Goal: Transaction & Acquisition: Purchase product/service

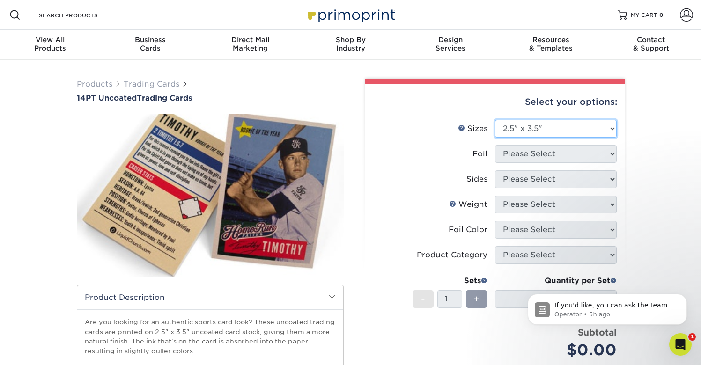
click at [549, 132] on select "Please Select 2.5" x 3.5"" at bounding box center [556, 129] width 122 height 18
click at [495, 120] on select "Please Select 2.5" x 3.5"" at bounding box center [556, 129] width 122 height 18
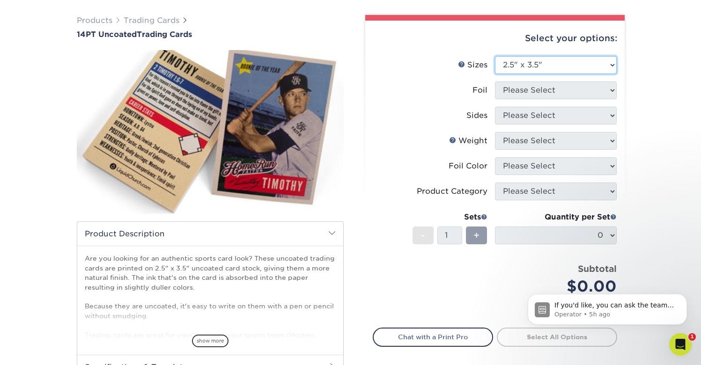
scroll to position [66, 0]
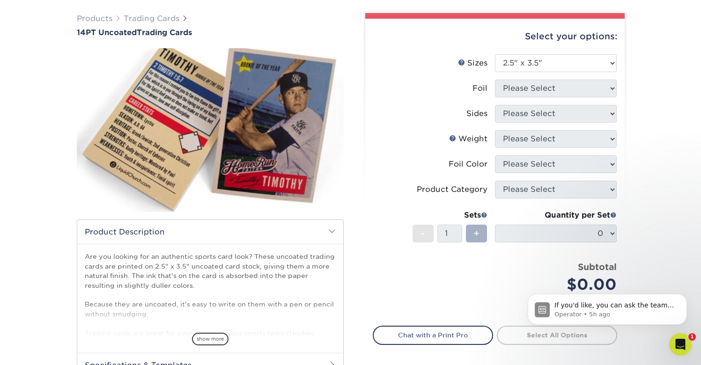
click at [472, 234] on div "+" at bounding box center [476, 234] width 21 height 18
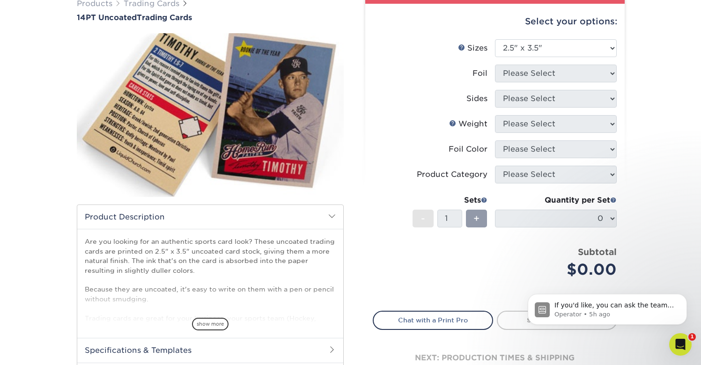
scroll to position [0, 0]
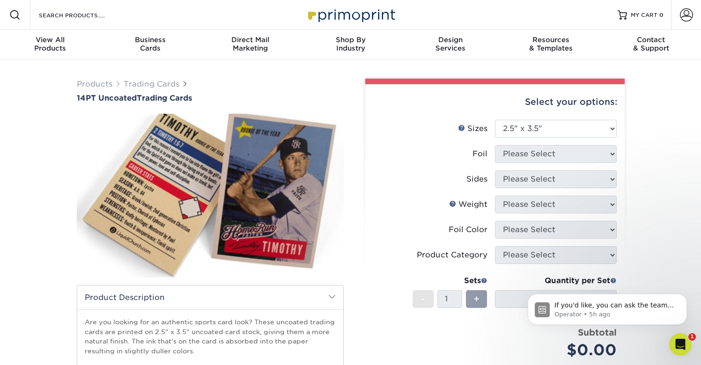
click at [648, 339] on html "If you'd like, you can ask the team for help here. Operator • 5h ago" at bounding box center [606, 307] width 187 height 66
click at [683, 296] on icon "Dismiss notification" at bounding box center [684, 296] width 5 height 5
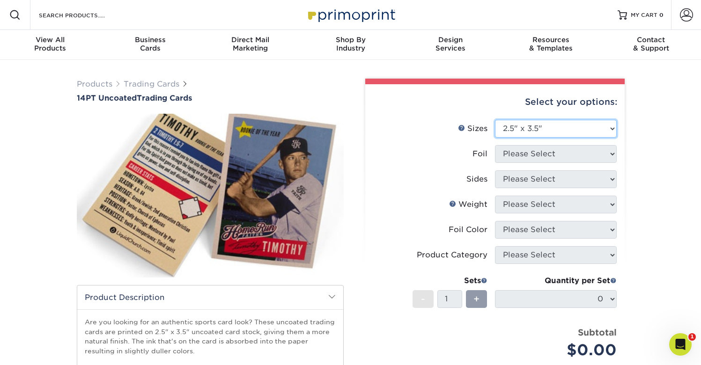
click at [605, 129] on select "Please Select 2.5" x 3.5"" at bounding box center [556, 129] width 122 height 18
click at [495, 120] on select "Please Select 2.5" x 3.5"" at bounding box center [556, 129] width 122 height 18
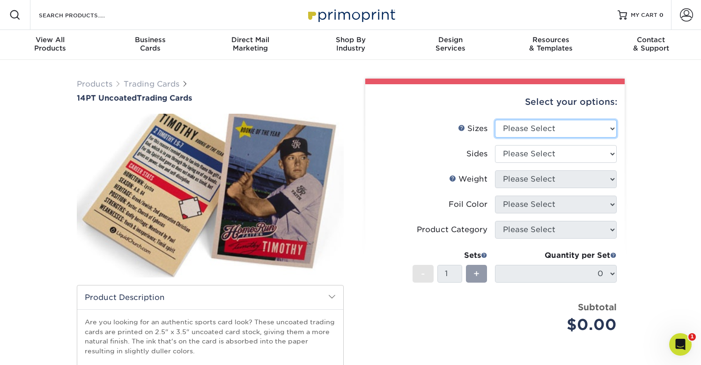
click at [605, 130] on select "Please Select 2.5" x 3.5"" at bounding box center [556, 129] width 122 height 18
select select "2.50x3.50"
click at [495, 120] on select "Please Select 2.5" x 3.5"" at bounding box center [556, 129] width 122 height 18
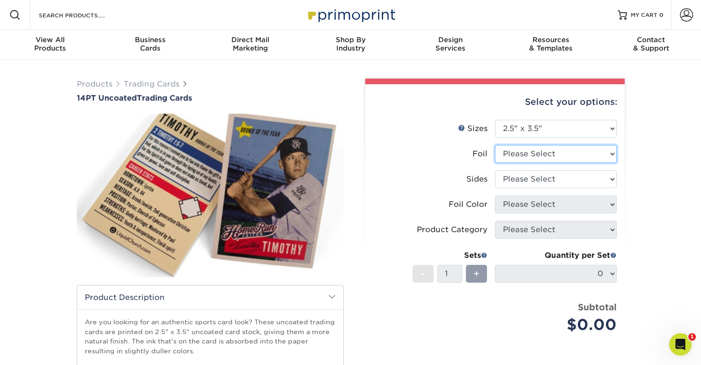
click at [606, 155] on select "Please Select Yes No" at bounding box center [556, 154] width 122 height 18
select select "0"
click at [495, 145] on select "Please Select Yes No" at bounding box center [556, 154] width 122 height 18
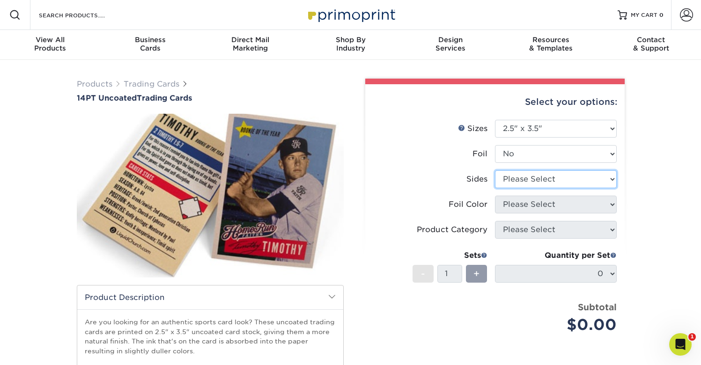
click at [609, 184] on select "Please Select Print Both Sides Print Front Only" at bounding box center [556, 179] width 122 height 18
select select "13abbda7-1d64-4f25-8bb2-c179b224825d"
click at [495, 170] on select "Please Select Print Both Sides Print Front Only" at bounding box center [556, 179] width 122 height 18
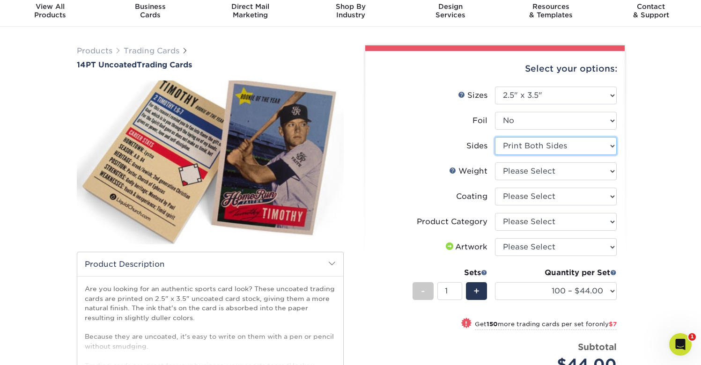
scroll to position [35, 0]
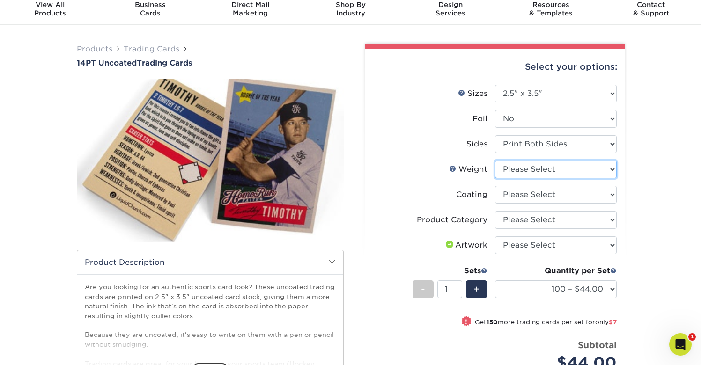
click at [613, 174] on select "Please Select 14PT Uncoated" at bounding box center [556, 170] width 122 height 18
select select "14PT Uncoated"
click at [495, 161] on select "Please Select 14PT Uncoated" at bounding box center [556, 170] width 122 height 18
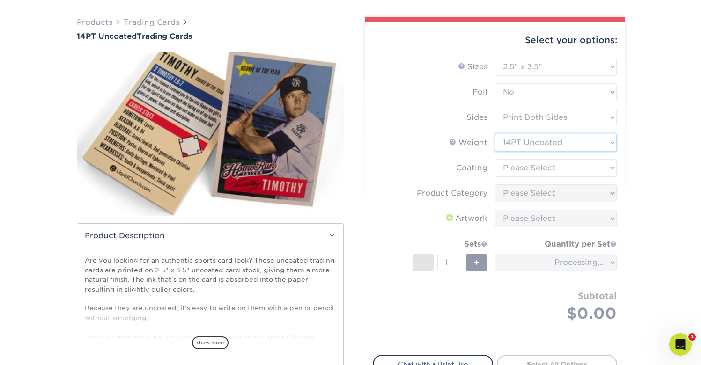
scroll to position [72, 0]
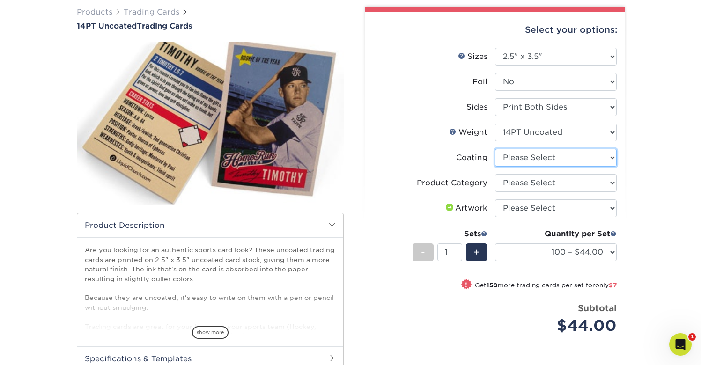
click at [612, 158] on select at bounding box center [556, 158] width 122 height 18
select select "3e7618de-abca-4bda-9f97-8b9129e913d8"
click at [495, 149] on select at bounding box center [556, 158] width 122 height 18
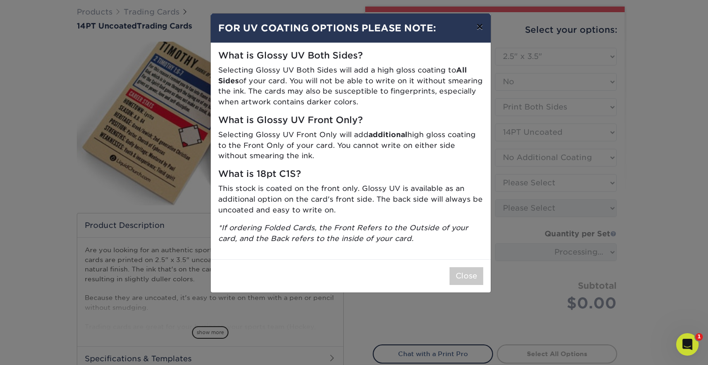
click at [480, 27] on button "×" at bounding box center [480, 27] width 22 height 26
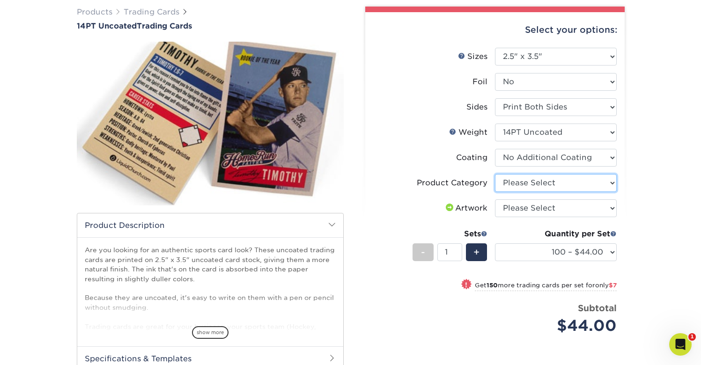
click at [615, 182] on select "Please Select Trading Cards" at bounding box center [556, 183] width 122 height 18
select select "c2f9bce9-36c2-409d-b101-c29d9d031e18"
click at [495, 174] on select "Please Select Trading Cards" at bounding box center [556, 183] width 122 height 18
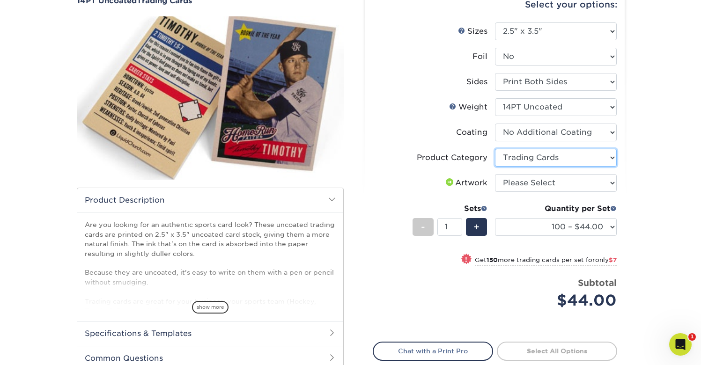
scroll to position [103, 0]
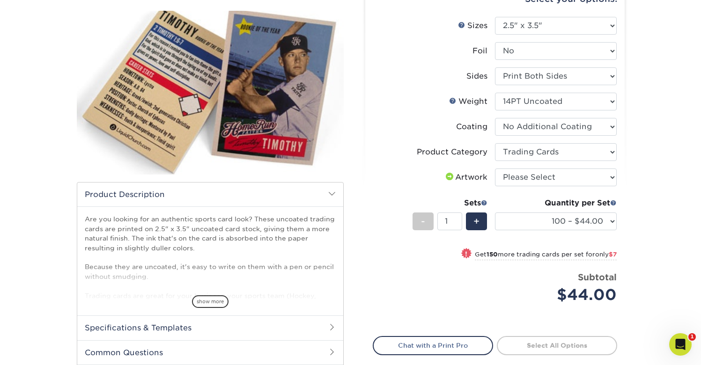
click at [616, 175] on ul "Sizes Help Sizes Please Select 2.5" x 3.5" Foil Yes No -" at bounding box center [495, 167] width 244 height 301
click at [611, 177] on select "Please Select I will upload files I need a design - $100" at bounding box center [556, 178] width 122 height 18
select select "upload"
click at [495, 169] on select "Please Select I will upload files I need a design - $100" at bounding box center [556, 178] width 122 height 18
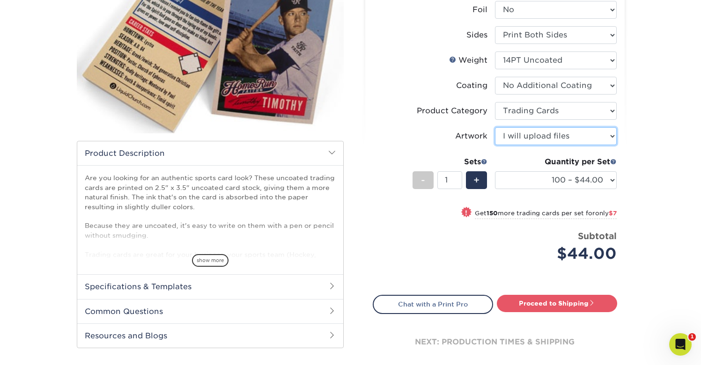
scroll to position [152, 0]
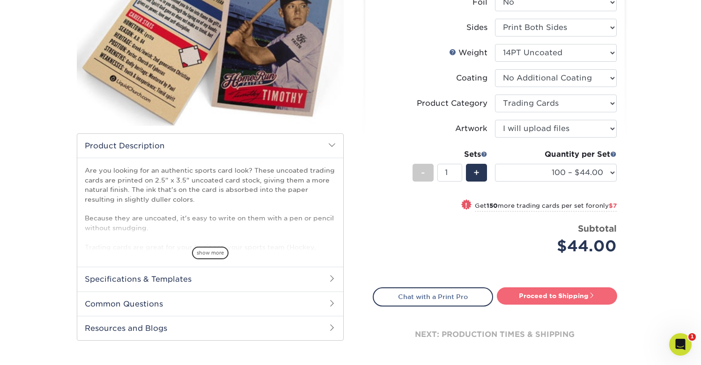
click at [587, 293] on link "Proceed to Shipping" at bounding box center [557, 295] width 120 height 17
type input "Set 1"
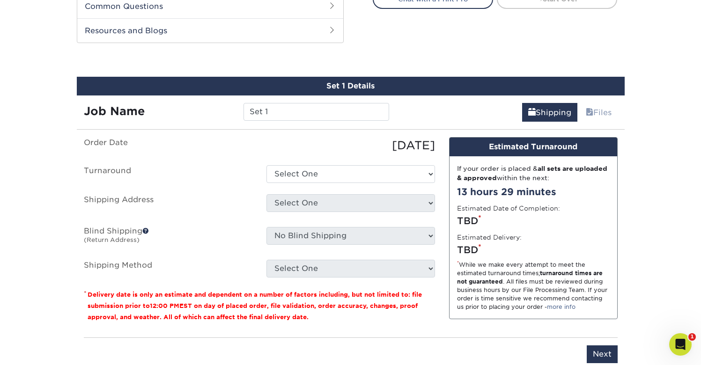
scroll to position [464, 0]
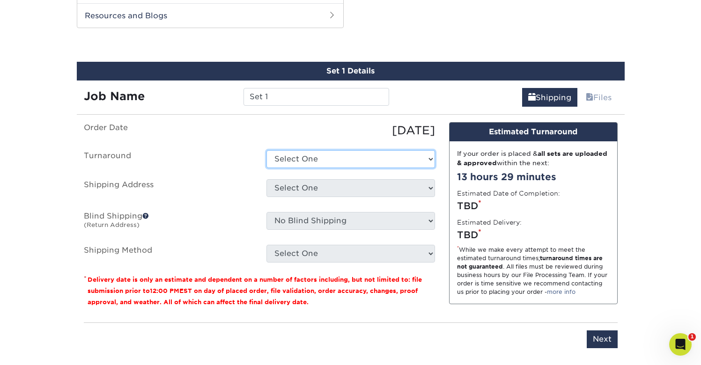
click at [429, 161] on select "Select One 2-4 Business Days 2 Day Next Business Day" at bounding box center [350, 159] width 169 height 18
select select "0cf973fe-bf75-479b-b69a-df131477f2d6"
click at [266, 150] on select "Select One 2-4 Business Days 2 Day Next Business Day" at bounding box center [350, 159] width 169 height 18
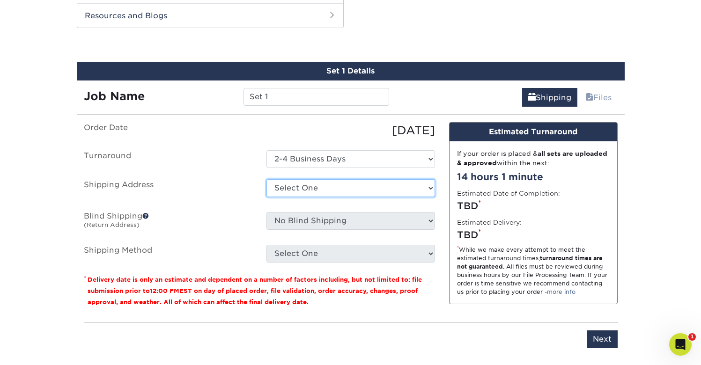
click at [405, 189] on select "Select One + Add New Address - Login" at bounding box center [350, 188] width 169 height 18
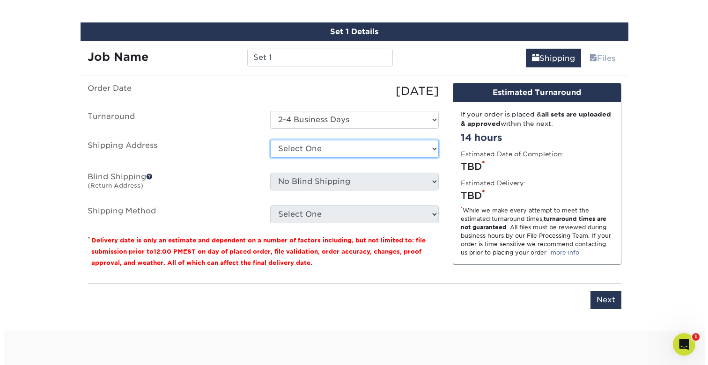
scroll to position [506, 0]
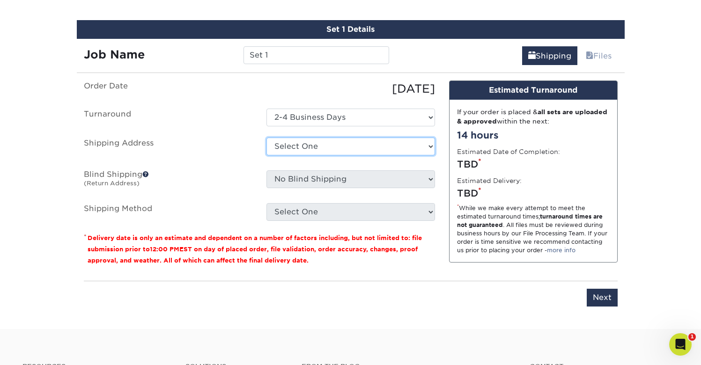
click at [423, 147] on select "Select One + Add New Address - Login" at bounding box center [350, 147] width 169 height 18
select select "newaddress"
click at [266, 138] on select "Select One + Add New Address - Login" at bounding box center [350, 147] width 169 height 18
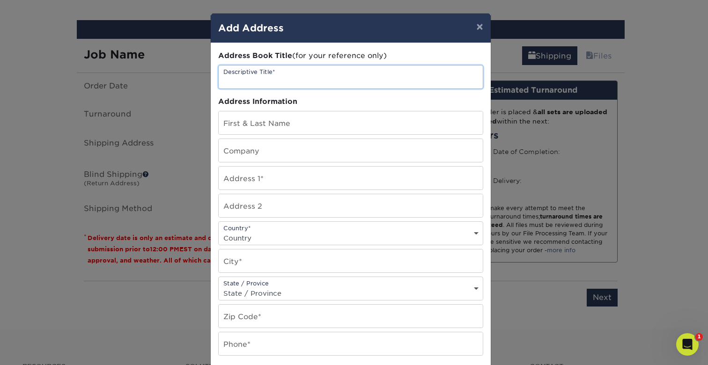
click at [304, 81] on input "text" at bounding box center [351, 77] width 264 height 23
type input "TS -primo"
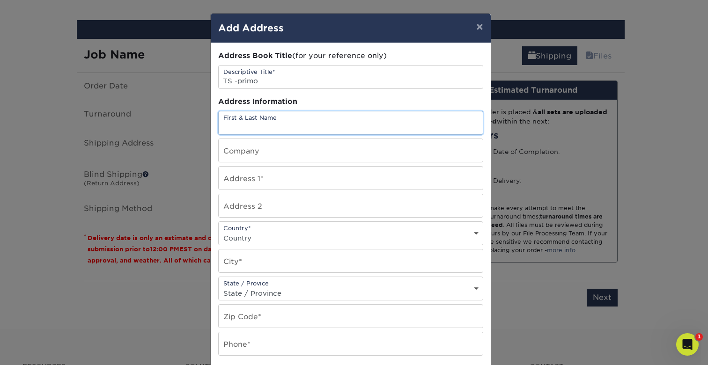
click at [274, 127] on input "text" at bounding box center [351, 122] width 264 height 23
type input "[PERSON_NAME]"
type input "[STREET_ADDRESS]"
select select "US"
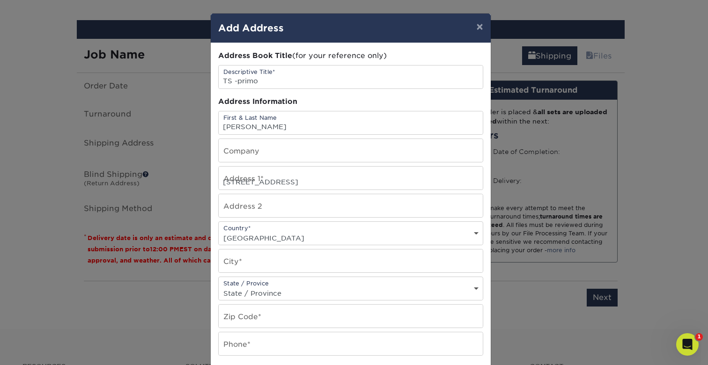
type input "Moorestown"
select select "NJ"
type input "08057"
type input "6098702662"
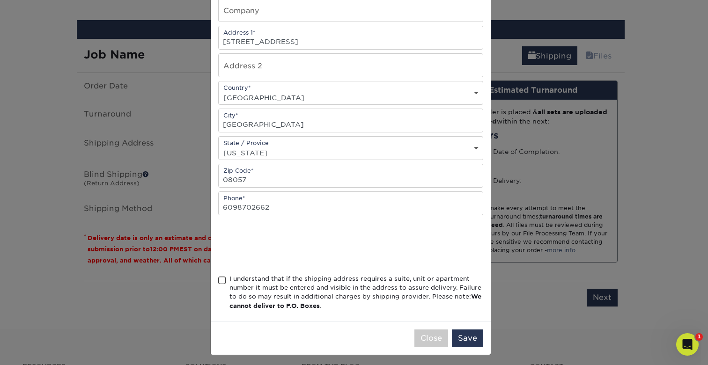
scroll to position [144, 0]
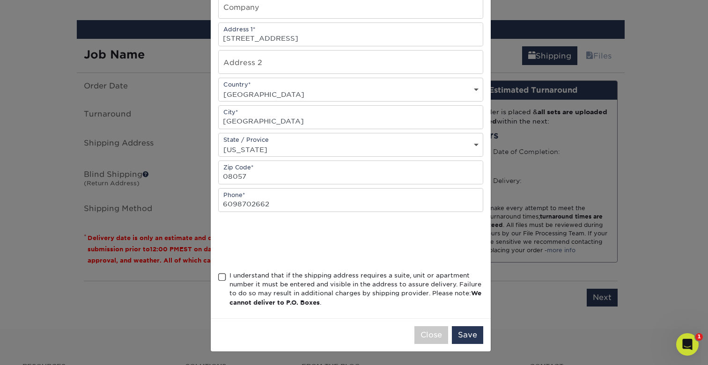
click at [218, 278] on span at bounding box center [222, 277] width 8 height 9
click at [0, 0] on input "I understand that if the shipping address requires a suite, unit or apartment n…" at bounding box center [0, 0] width 0 height 0
click at [462, 338] on button "Save" at bounding box center [467, 335] width 31 height 18
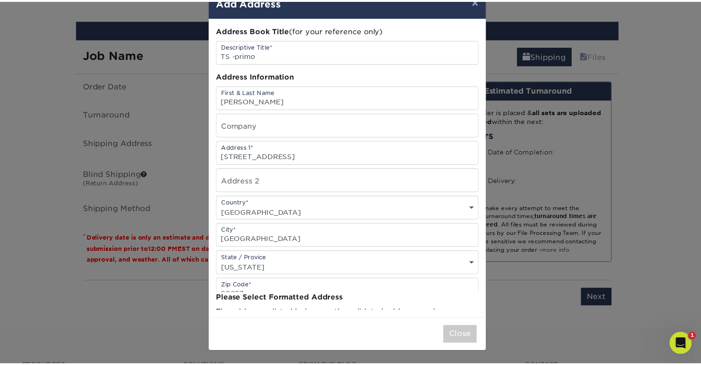
scroll to position [0, 0]
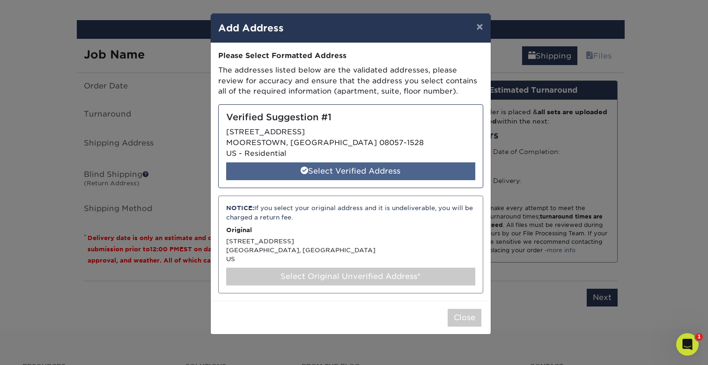
click at [375, 170] on div "Select Verified Address" at bounding box center [350, 171] width 249 height 18
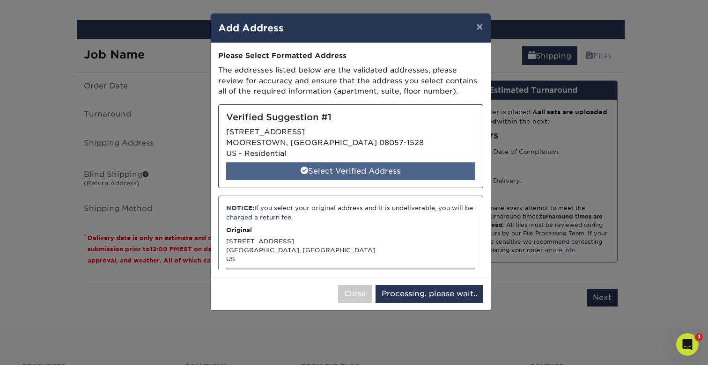
select select "286608"
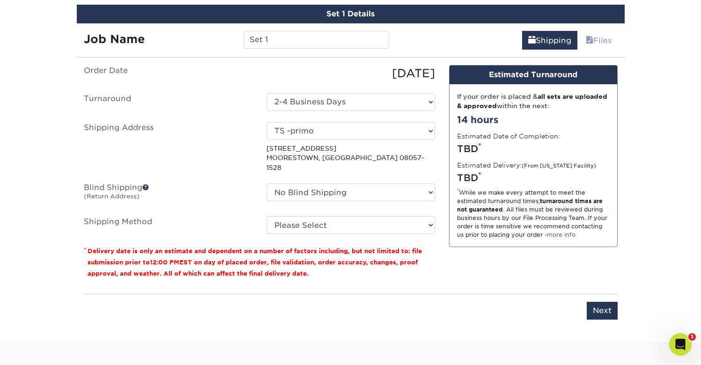
scroll to position [528, 0]
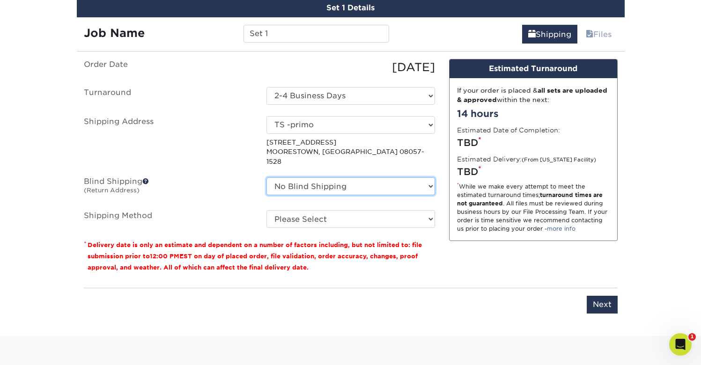
click at [376, 183] on select "No Blind Shipping + Add New Address" at bounding box center [350, 186] width 169 height 18
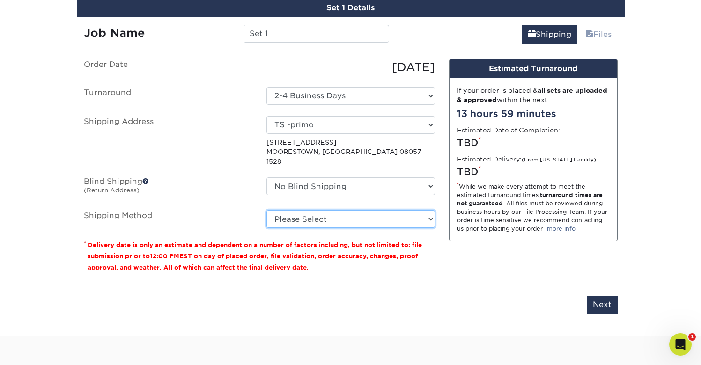
click at [314, 213] on select "Please Select 3 Day Shipping Service (+$17.82) Ground Shipping (+$18.04) 2 Day …" at bounding box center [350, 219] width 169 height 18
select select "02"
click at [266, 210] on select "Please Select 3 Day Shipping Service (+$17.82) Ground Shipping (+$18.04) 2 Day …" at bounding box center [350, 219] width 169 height 18
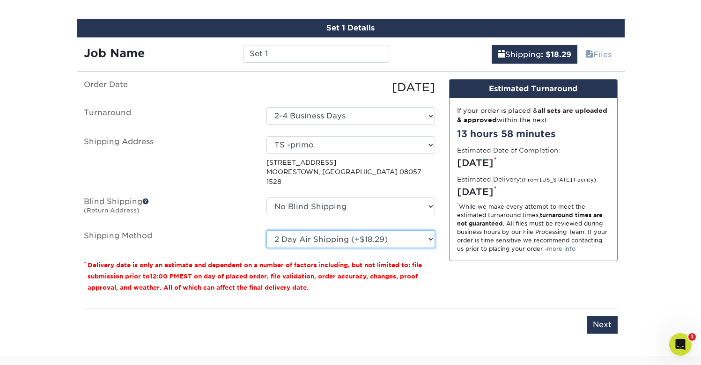
scroll to position [509, 0]
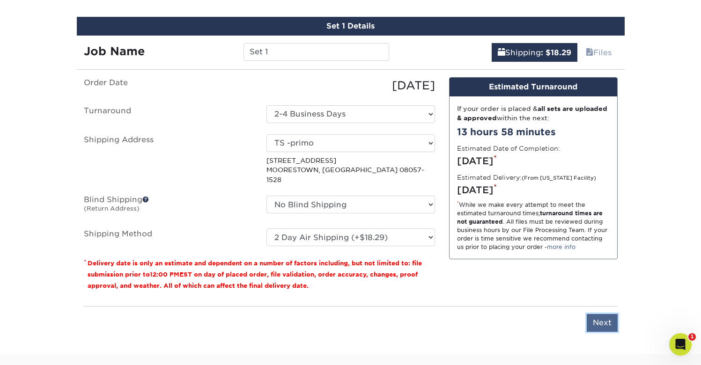
click at [593, 314] on input "Next" at bounding box center [602, 323] width 31 height 18
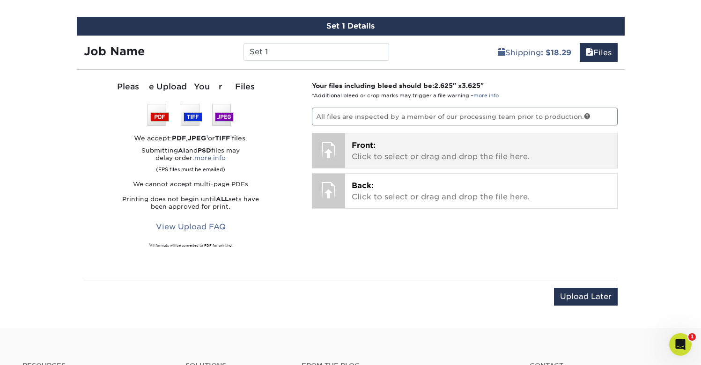
click at [437, 149] on p "Front: Click to select or drag and drop the file here." at bounding box center [481, 151] width 259 height 22
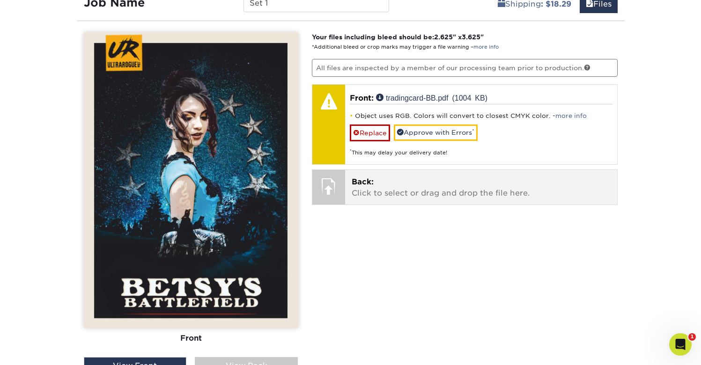
scroll to position [562, 0]
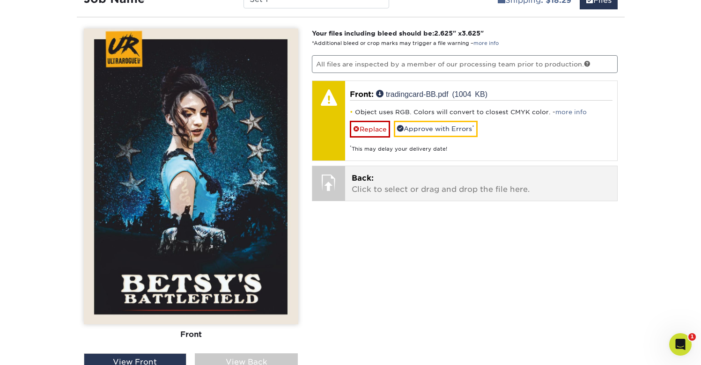
click at [328, 189] on div at bounding box center [328, 182] width 33 height 33
click at [396, 186] on p "Back: Click to select or drag and drop the file here." at bounding box center [481, 184] width 259 height 22
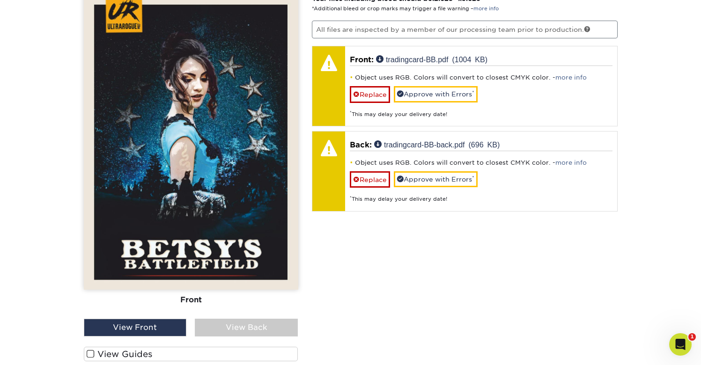
scroll to position [597, 0]
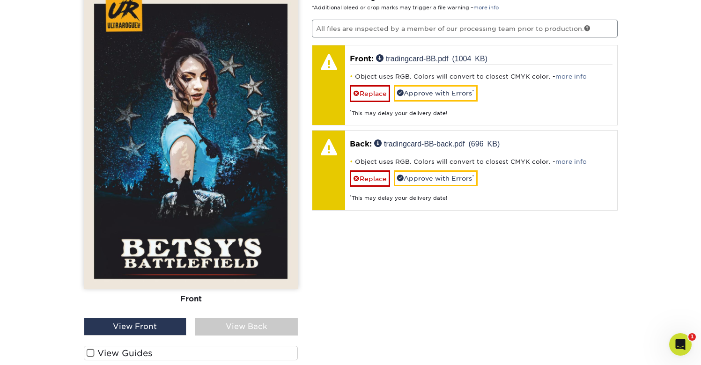
click at [261, 324] on div "View Back" at bounding box center [246, 327] width 103 height 18
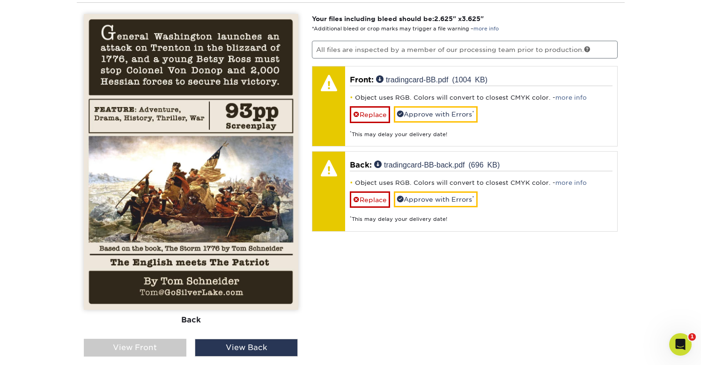
scroll to position [580, 0]
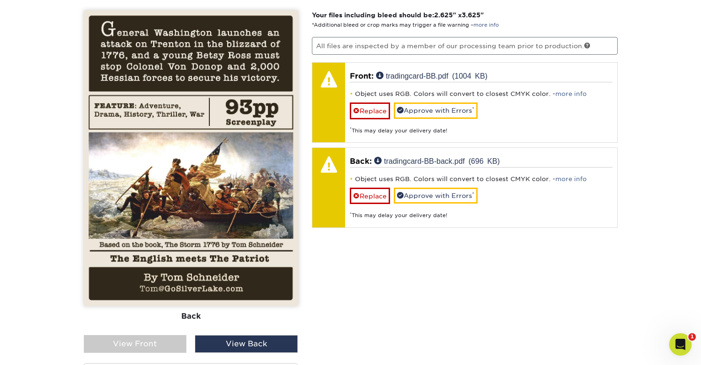
click at [162, 346] on div "View Front" at bounding box center [135, 344] width 103 height 18
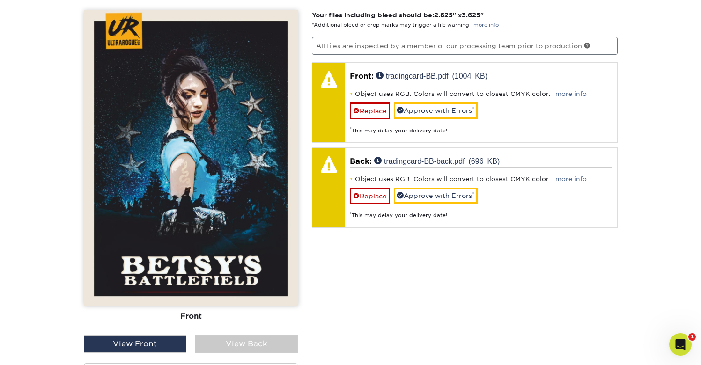
click at [247, 344] on div "View Back" at bounding box center [246, 344] width 103 height 18
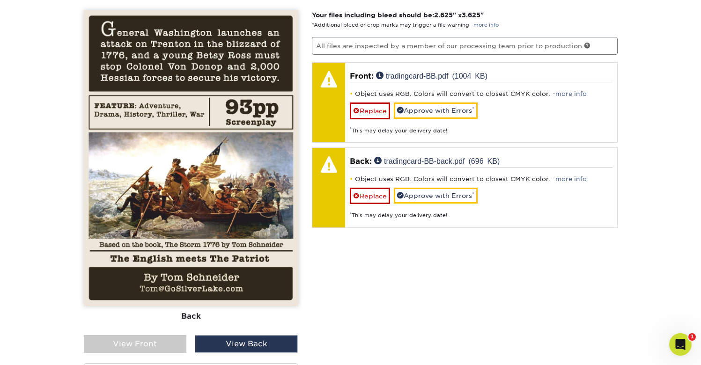
click at [171, 345] on div "View Front" at bounding box center [135, 344] width 103 height 18
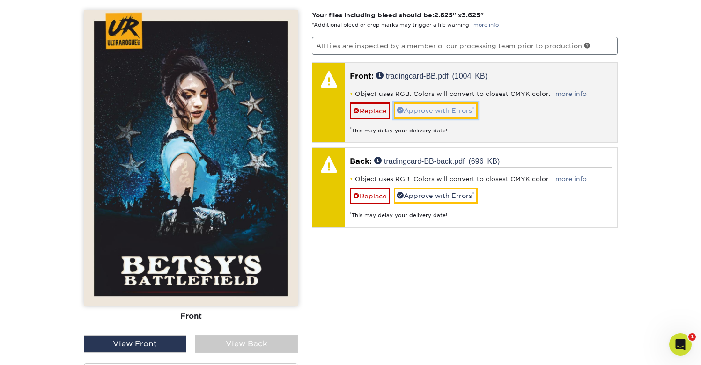
click at [445, 112] on link "Approve with Errors *" at bounding box center [436, 111] width 84 height 16
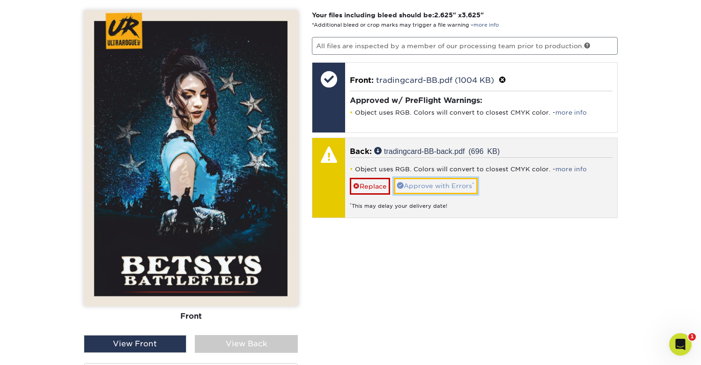
click at [431, 187] on link "Approve with Errors *" at bounding box center [436, 186] width 84 height 16
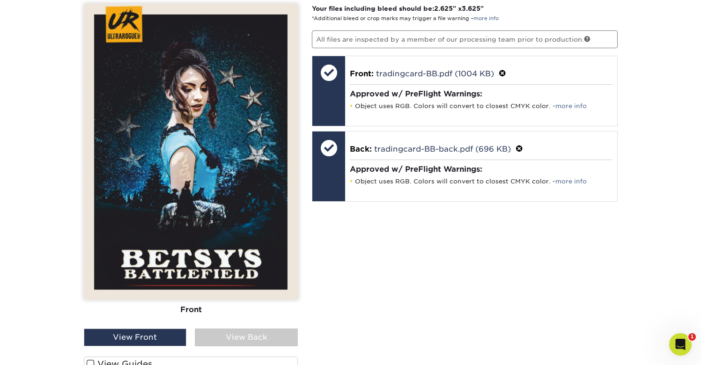
scroll to position [588, 0]
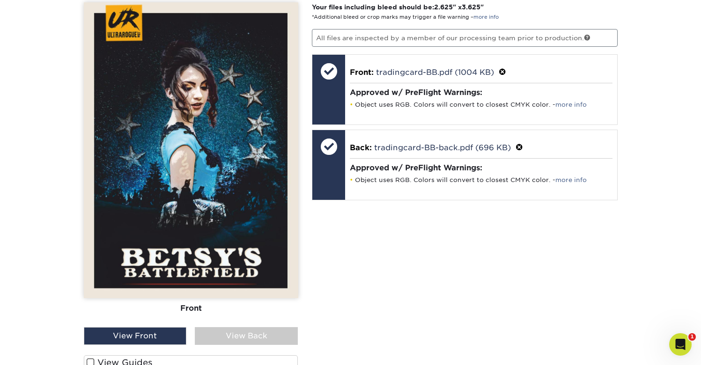
click at [269, 332] on div "View Back" at bounding box center [246, 336] width 103 height 18
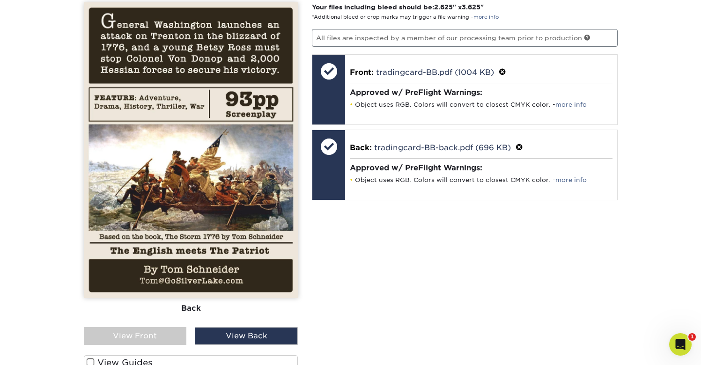
click at [267, 332] on div "View Back" at bounding box center [246, 336] width 103 height 18
click at [141, 335] on div "View Front" at bounding box center [135, 336] width 103 height 18
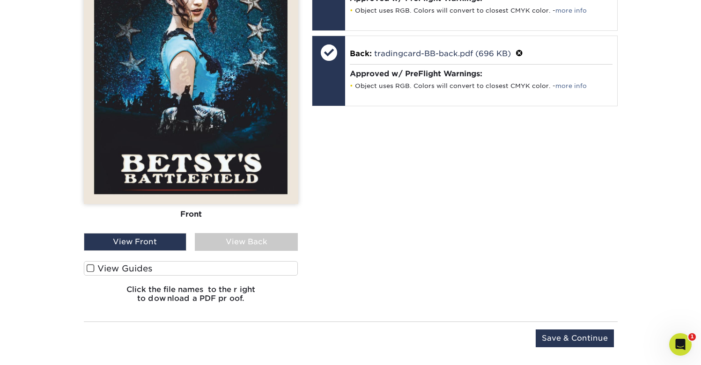
scroll to position [704, 0]
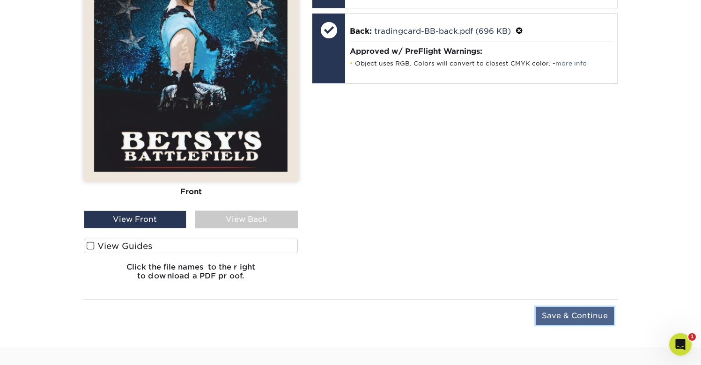
click at [578, 314] on input "Save & Continue" at bounding box center [574, 316] width 78 height 18
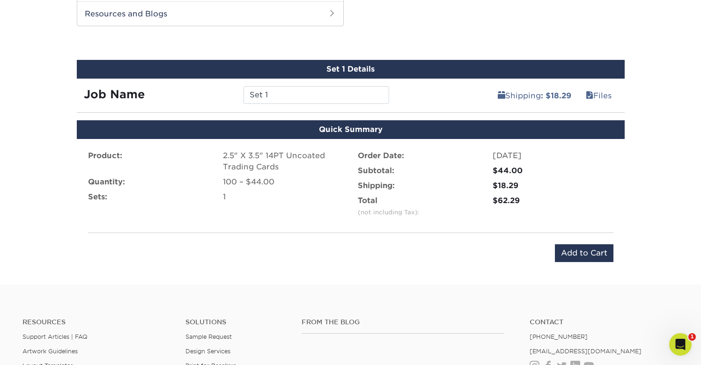
scroll to position [466, 0]
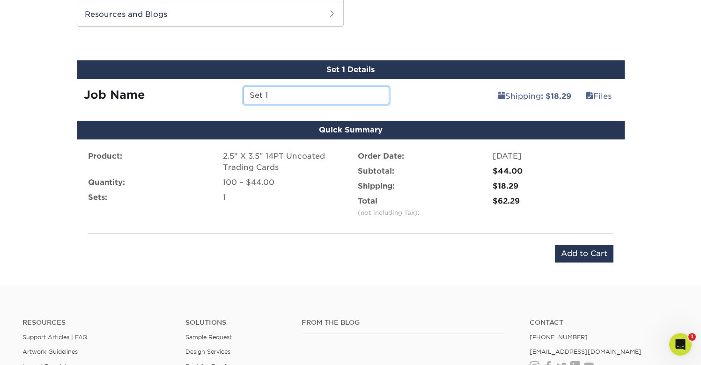
click at [294, 96] on input "Set 1" at bounding box center [316, 96] width 146 height 18
click at [312, 99] on input "Set 1" at bounding box center [316, 96] width 146 height 18
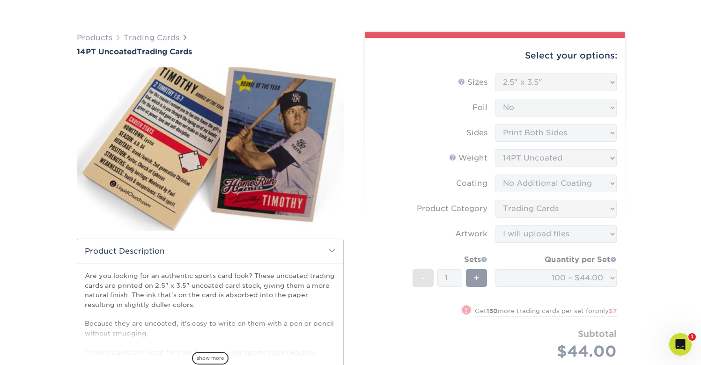
scroll to position [52, 0]
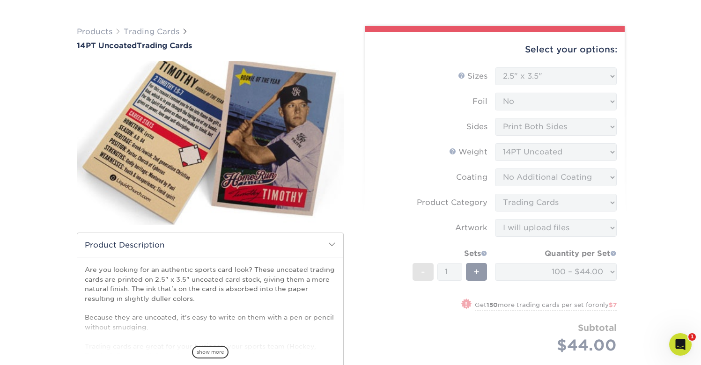
click at [356, 81] on div "Select your options: Sizes Help Sizes Please Select 2.5" x 3.5" Foil Yes" at bounding box center [491, 238] width 281 height 425
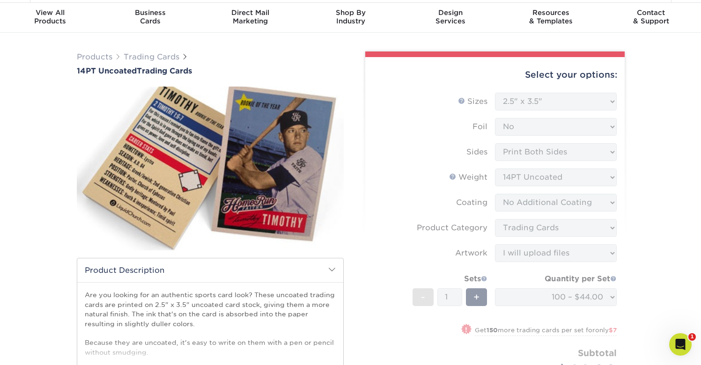
scroll to position [0, 0]
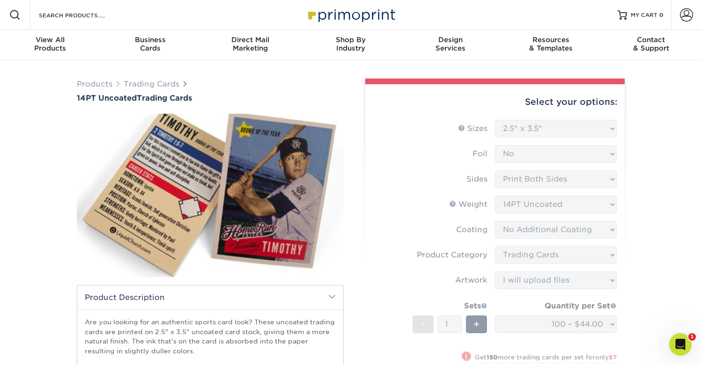
click at [519, 129] on form "Sizes Help Sizes Please Select 2.5" x 3.5" Foil Please Select Yes No -" at bounding box center [495, 274] width 244 height 308
click at [529, 128] on form "Sizes Help Sizes Please Select 2.5" x 3.5" Foil Please Select Yes No -" at bounding box center [495, 274] width 244 height 308
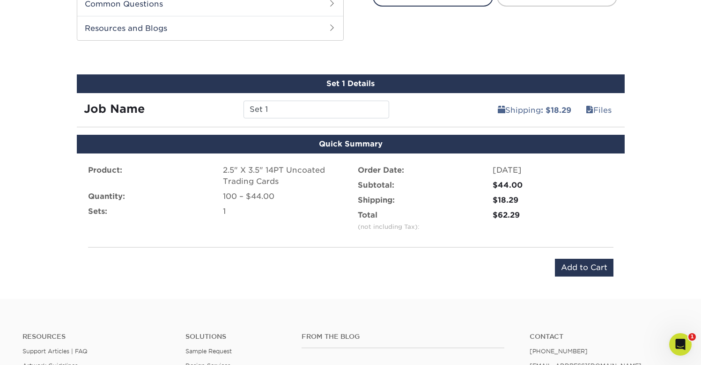
scroll to position [460, 0]
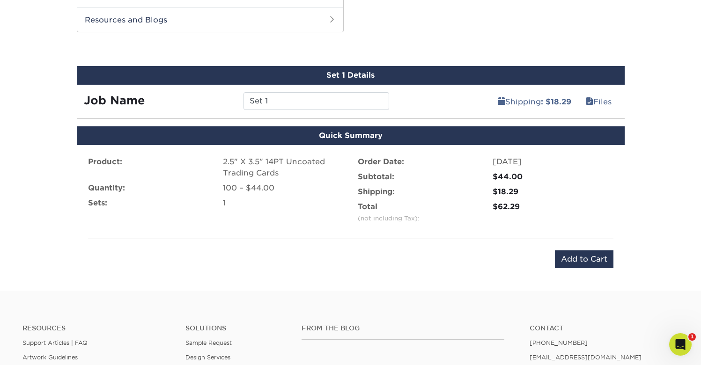
click at [395, 104] on div "Set 1" at bounding box center [316, 101] width 160 height 18
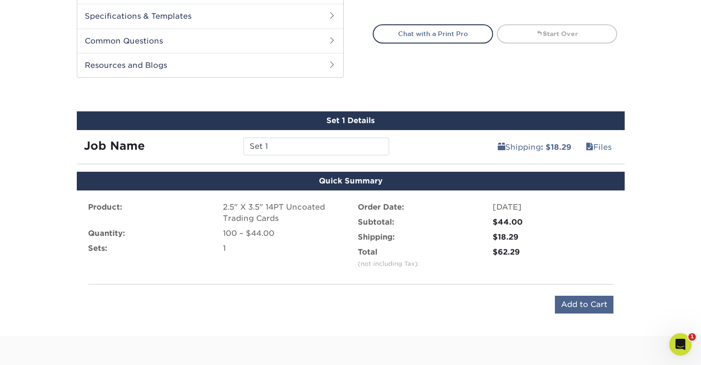
scroll to position [436, 0]
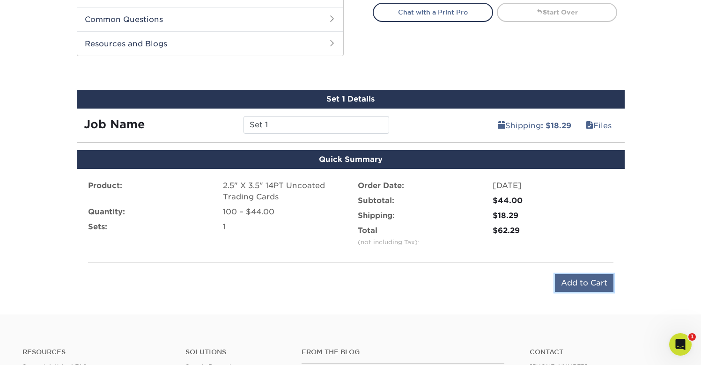
click at [573, 284] on input "Add to Cart" at bounding box center [584, 283] width 59 height 18
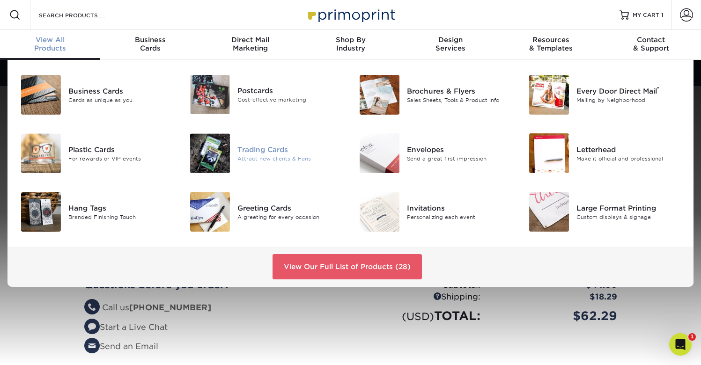
click at [256, 155] on div "Attract new clients & Fans" at bounding box center [290, 158] width 106 height 8
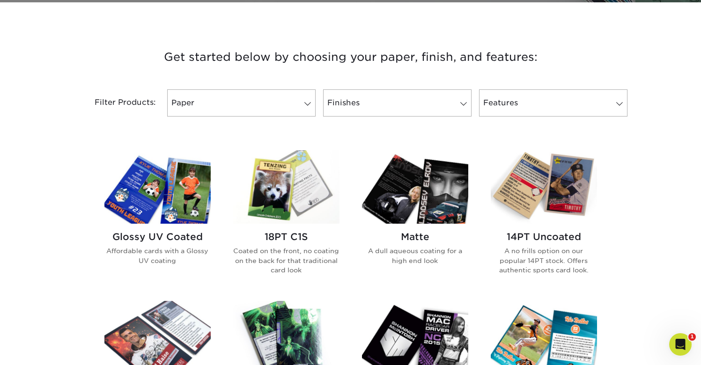
scroll to position [333, 0]
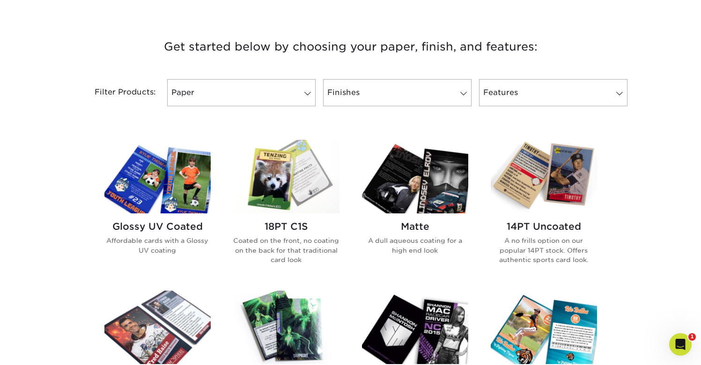
click at [533, 183] on img at bounding box center [544, 176] width 106 height 73
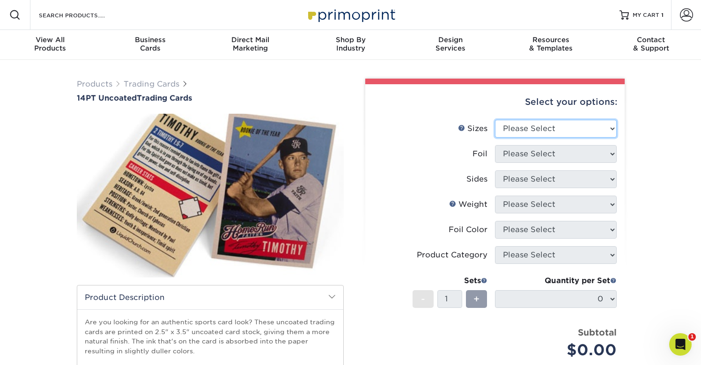
click at [579, 133] on select "Please Select 2.5" x 3.5"" at bounding box center [556, 129] width 122 height 18
select select "2.50x3.50"
click at [495, 120] on select "Please Select 2.5" x 3.5"" at bounding box center [556, 129] width 122 height 18
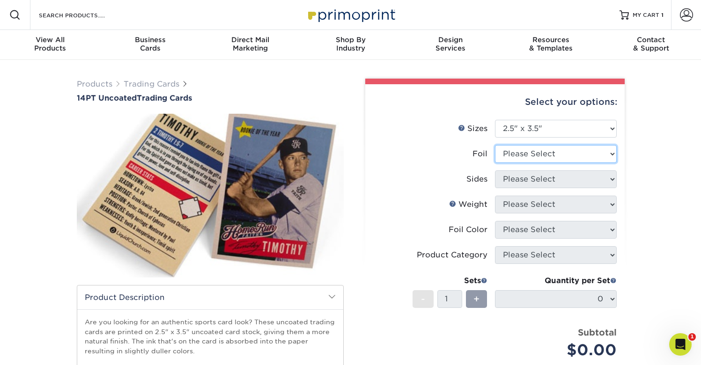
click at [567, 156] on select "Please Select Yes No" at bounding box center [556, 154] width 122 height 18
select select "0"
click at [495, 145] on select "Please Select Yes No" at bounding box center [556, 154] width 122 height 18
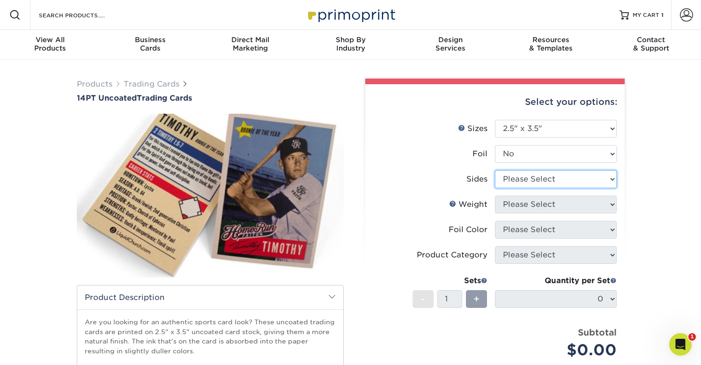
click at [563, 181] on select "Please Select Print Both Sides Print Front Only" at bounding box center [556, 179] width 122 height 18
select select "13abbda7-1d64-4f25-8bb2-c179b224825d"
click at [495, 170] on select "Please Select Print Both Sides Print Front Only" at bounding box center [556, 179] width 122 height 18
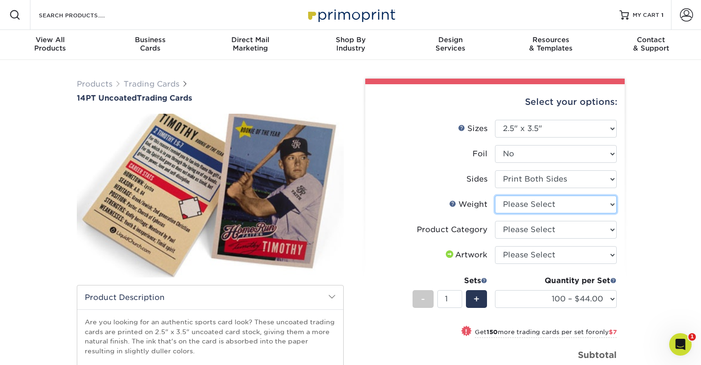
click at [609, 201] on select "Please Select 14PT Uncoated" at bounding box center [556, 205] width 122 height 18
select select "14PT Uncoated"
click at [495, 196] on select "Please Select 14PT Uncoated" at bounding box center [556, 205] width 122 height 18
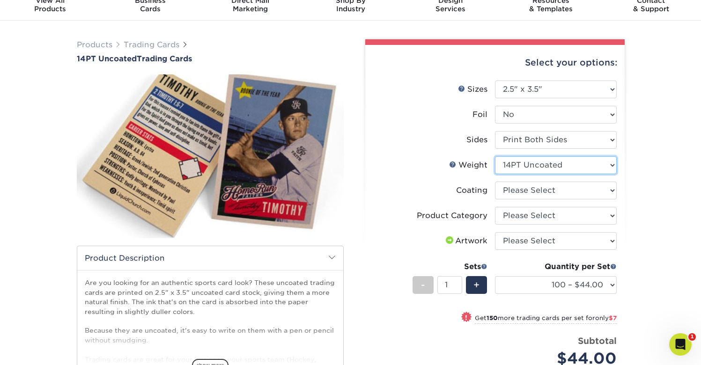
scroll to position [47, 0]
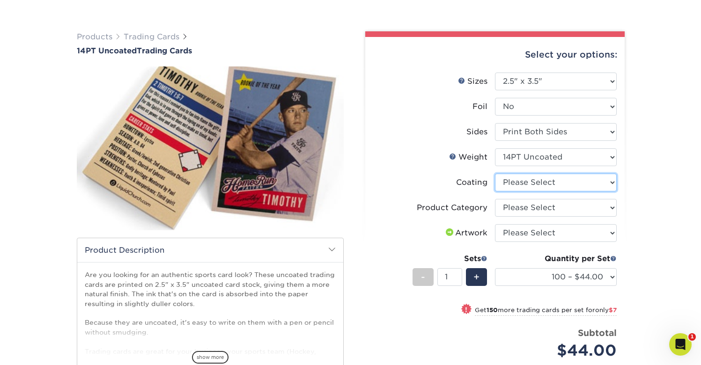
click at [611, 181] on select at bounding box center [556, 183] width 122 height 18
select select "3e7618de-abca-4bda-9f97-8b9129e913d8"
click at [495, 174] on select at bounding box center [556, 183] width 122 height 18
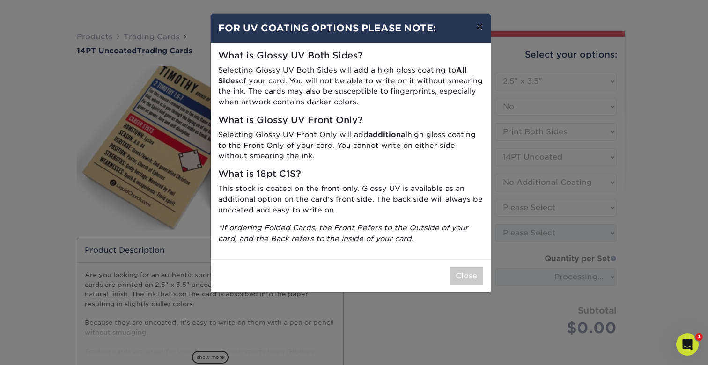
click at [483, 33] on button "×" at bounding box center [480, 27] width 22 height 26
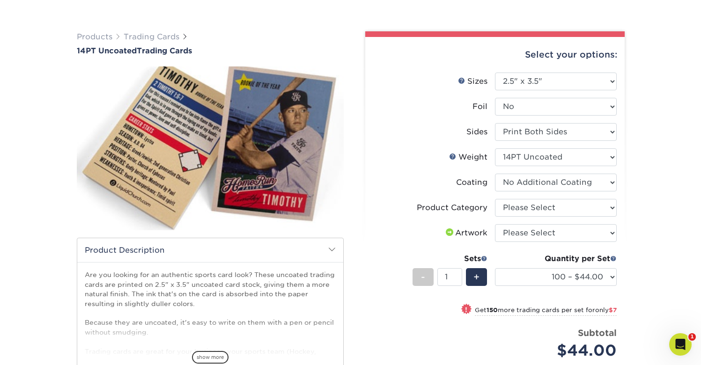
click at [616, 209] on ul "Sizes Help Sizes Please Select 2.5" x 3.5" Foil Yes No -" at bounding box center [495, 223] width 244 height 301
click at [614, 209] on select "Please Select Trading Cards" at bounding box center [556, 208] width 122 height 18
select select "c2f9bce9-36c2-409d-b101-c29d9d031e18"
click at [495, 199] on select "Please Select Trading Cards" at bounding box center [556, 208] width 122 height 18
click at [612, 234] on select "Please Select I will upload files I need a design - $100" at bounding box center [556, 233] width 122 height 18
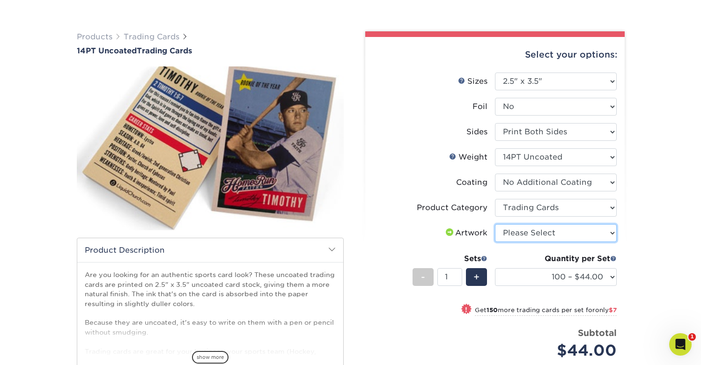
select select "upload"
click at [495, 224] on select "Please Select I will upload files I need a design - $100" at bounding box center [556, 233] width 122 height 18
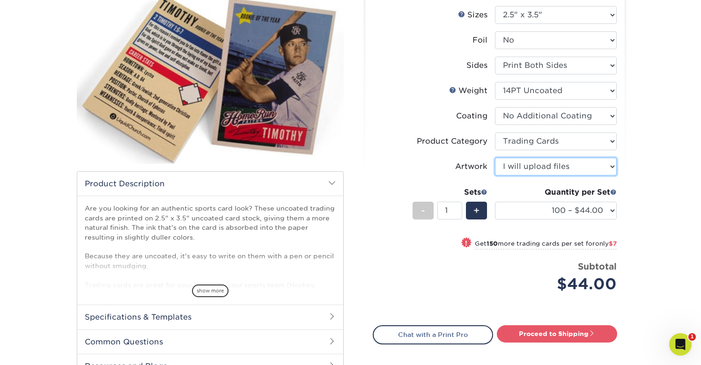
scroll to position [107, 0]
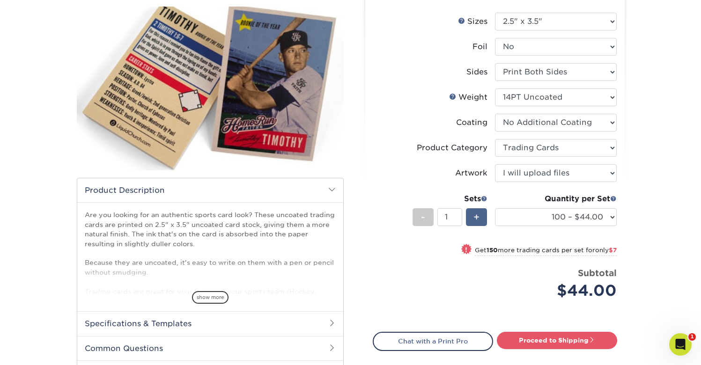
click at [476, 215] on span "+" at bounding box center [476, 217] width 6 height 14
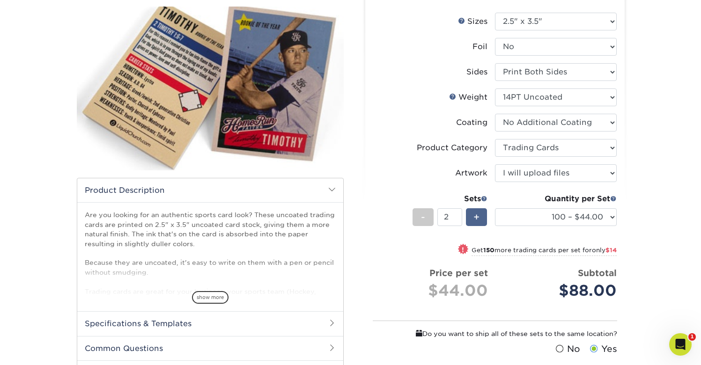
click at [476, 215] on span "+" at bounding box center [476, 217] width 6 height 14
type input "6"
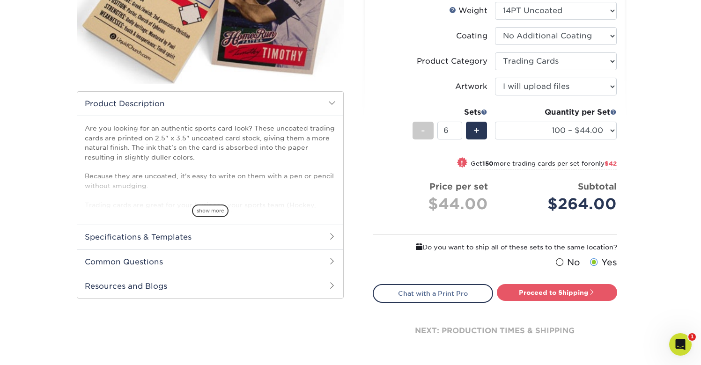
scroll to position [187, 0]
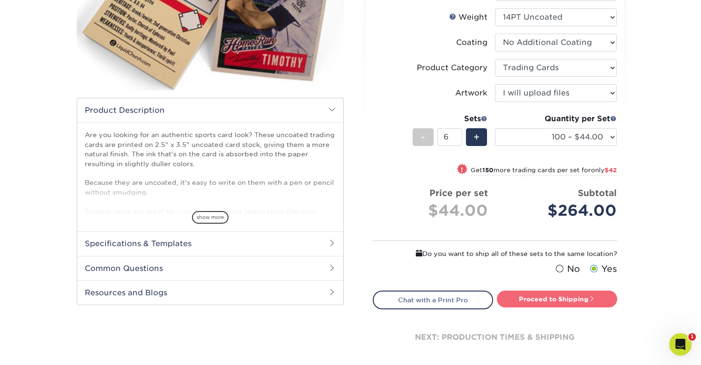
click at [538, 298] on link "Proceed to Shipping" at bounding box center [557, 299] width 120 height 17
type input "Set 1"
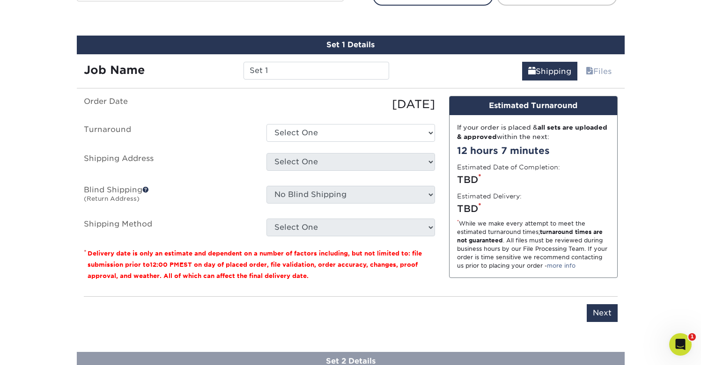
scroll to position [503, 0]
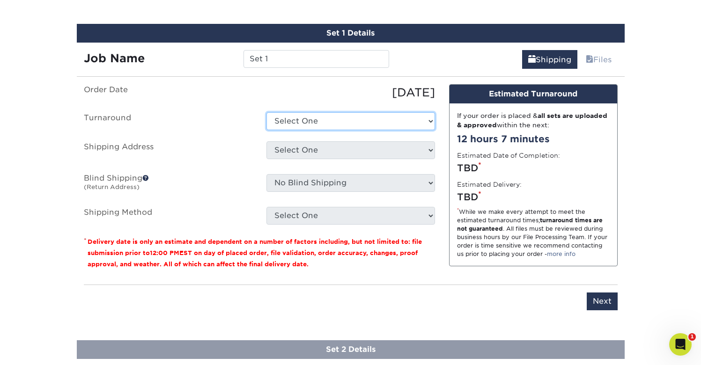
click at [359, 118] on select "Select One 2-4 Business Days 2 Day Next Business Day" at bounding box center [350, 121] width 169 height 18
select select "0cf973fe-bf75-479b-b69a-df131477f2d6"
click at [266, 112] on select "Select One 2-4 Business Days 2 Day Next Business Day" at bounding box center [350, 121] width 169 height 18
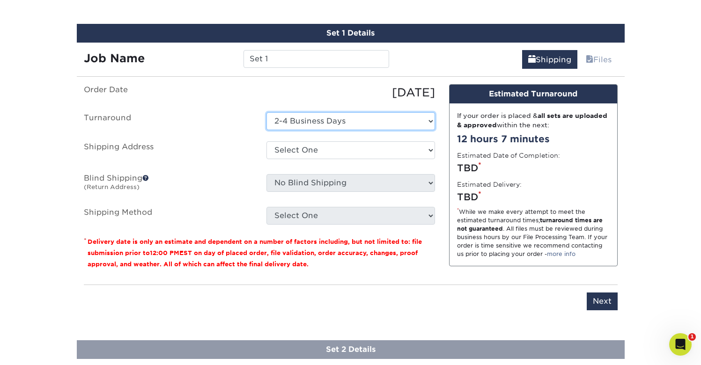
click at [350, 117] on select "Select One 2-4 Business Days 2 Day Next Business Day" at bounding box center [350, 121] width 169 height 18
click at [266, 112] on select "Select One 2-4 Business Days 2 Day Next Business Day" at bounding box center [350, 121] width 169 height 18
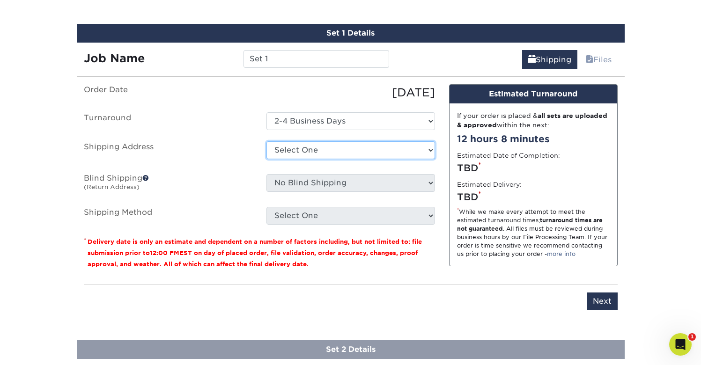
click at [349, 154] on select "Select One TS -primo + Add New Address - Login" at bounding box center [350, 150] width 169 height 18
select select "286608"
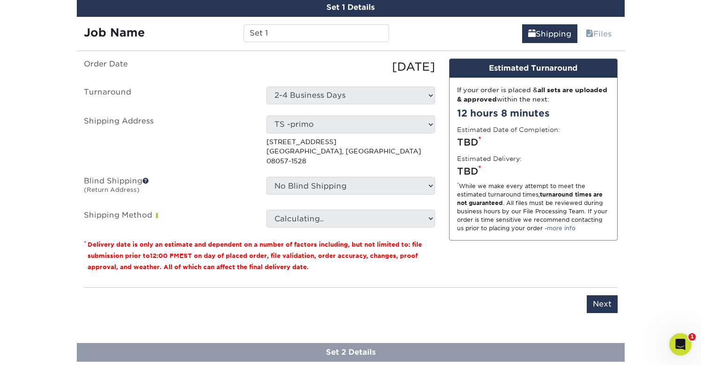
scroll to position [530, 0]
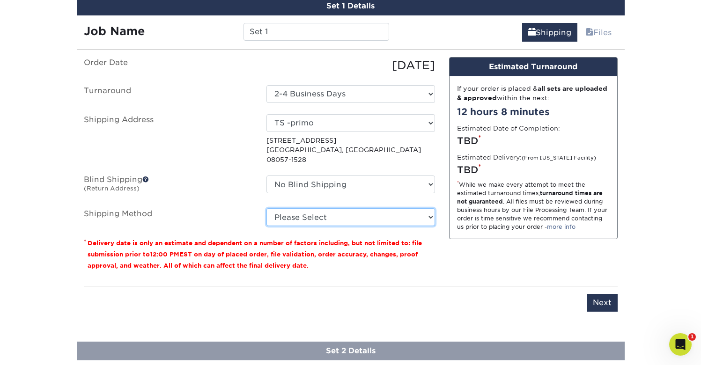
click at [305, 211] on select "Please Select 3 Day Shipping Service (+$17.82) Ground Shipping (+$18.03) 2 Day …" at bounding box center [350, 217] width 169 height 18
select select "02"
click at [266, 208] on select "Please Select 3 Day Shipping Service (+$17.82) Ground Shipping (+$18.03) 2 Day …" at bounding box center [350, 217] width 169 height 18
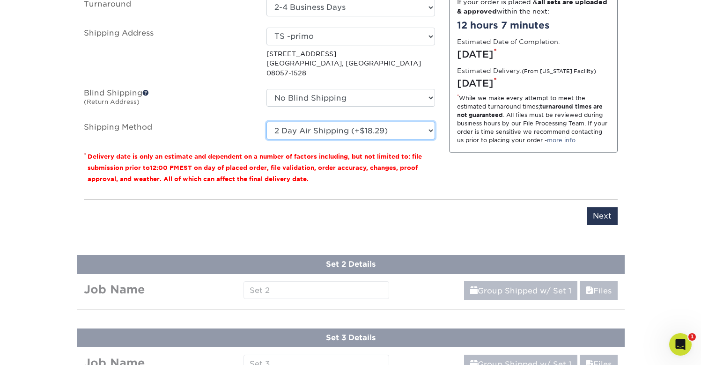
scroll to position [618, 0]
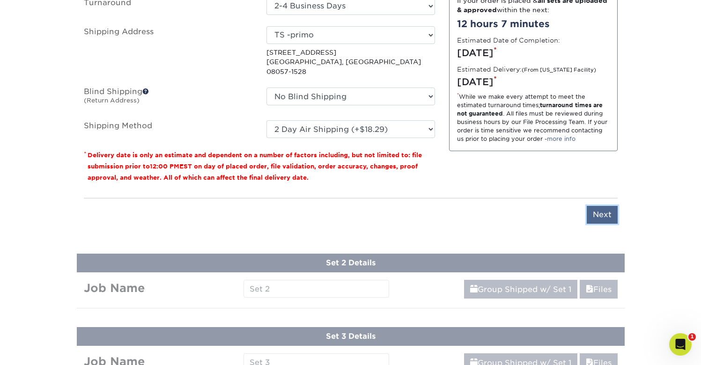
click at [605, 206] on input "Next" at bounding box center [602, 215] width 31 height 18
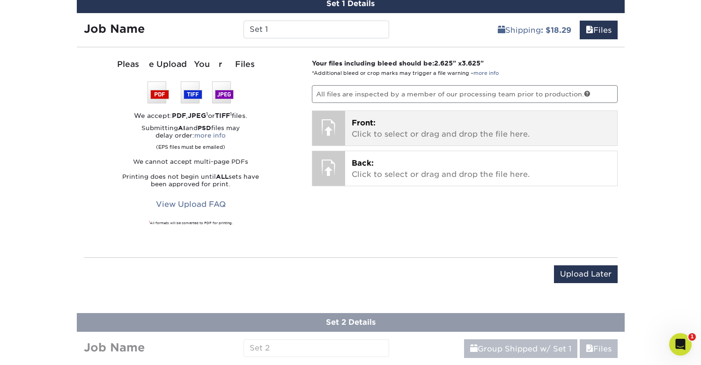
scroll to position [521, 0]
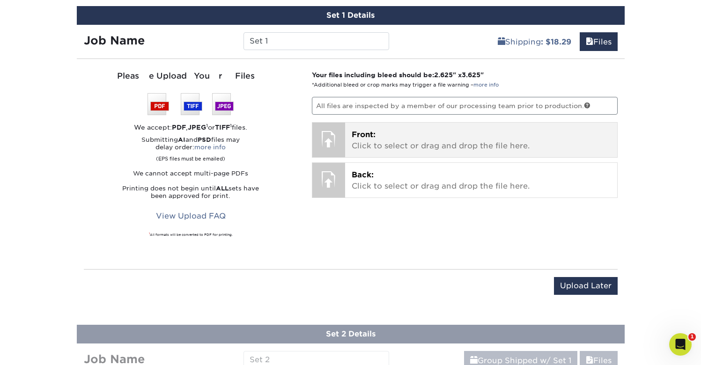
click at [331, 135] on div at bounding box center [328, 139] width 33 height 33
click at [382, 143] on p "Front: Click to select or drag and drop the file here." at bounding box center [481, 140] width 259 height 22
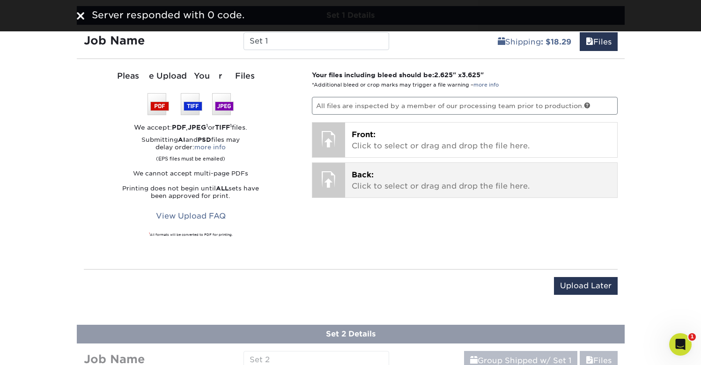
click at [329, 174] on div at bounding box center [328, 179] width 33 height 33
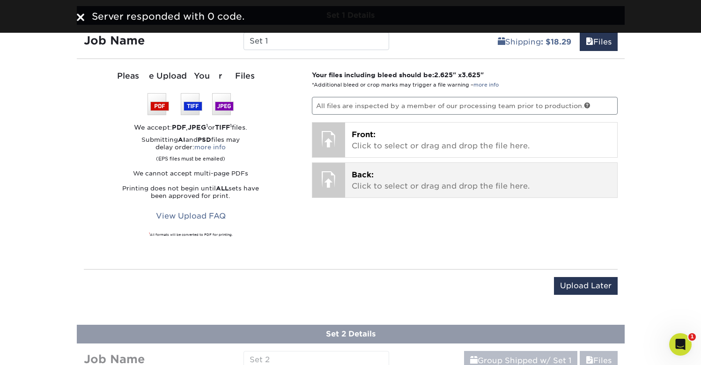
click at [384, 181] on p "Back: Click to select or drag and drop the file here." at bounding box center [481, 180] width 259 height 22
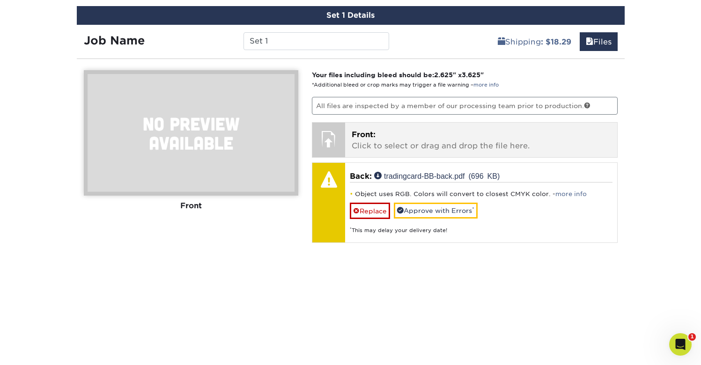
click at [375, 138] on span "Front:" at bounding box center [364, 134] width 24 height 9
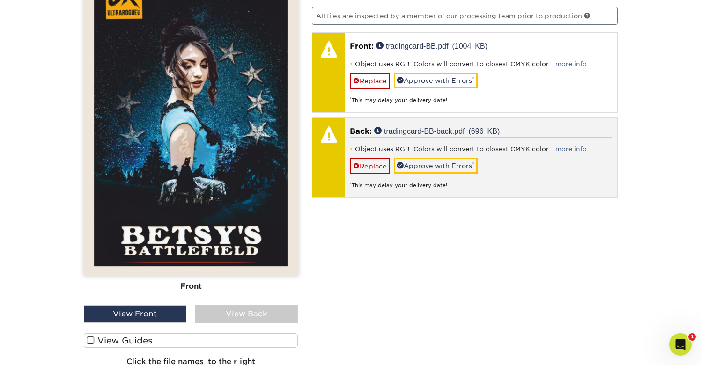
scroll to position [598, 0]
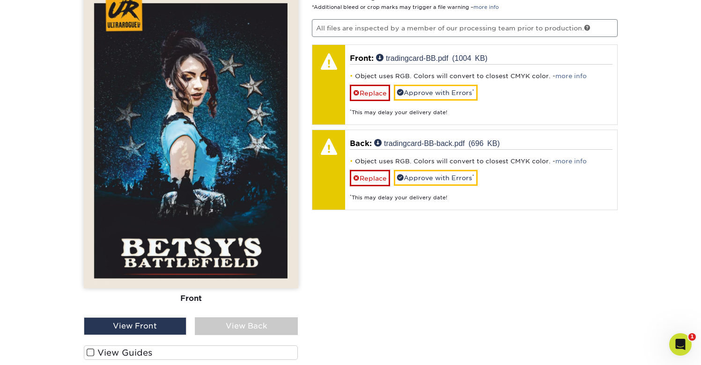
click at [248, 326] on div "View Back" at bounding box center [246, 326] width 103 height 18
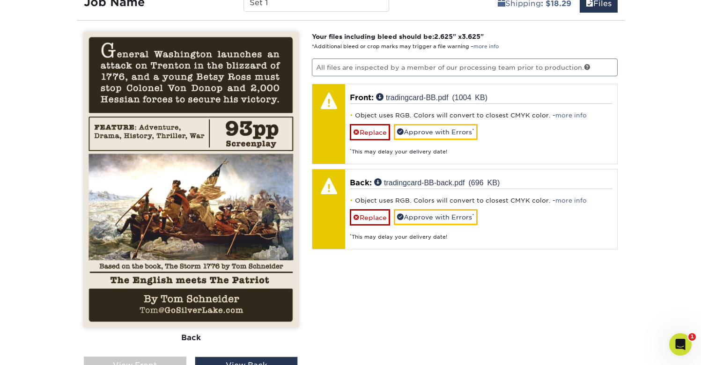
scroll to position [556, 0]
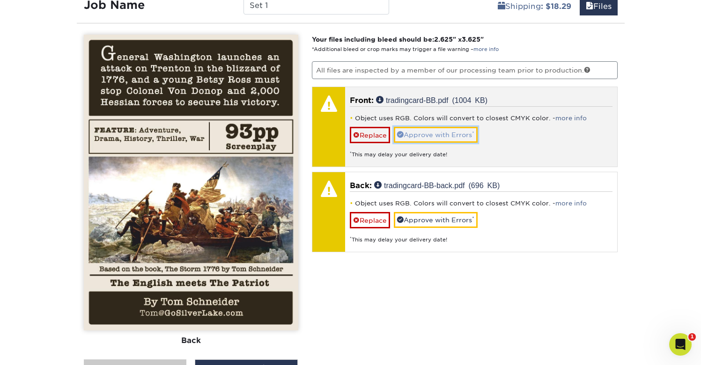
click at [455, 132] on link "Approve with Errors *" at bounding box center [436, 135] width 84 height 16
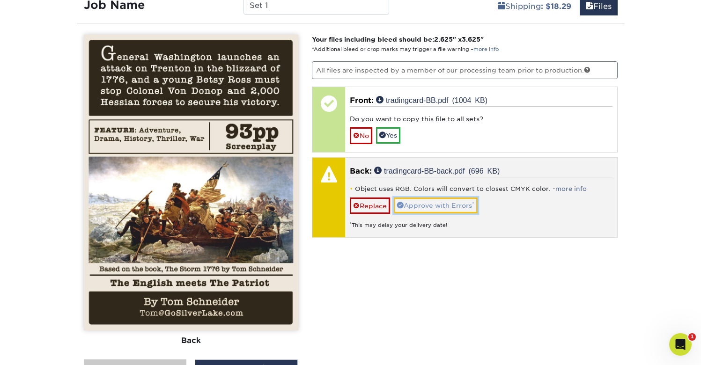
click at [446, 203] on link "Approve with Errors *" at bounding box center [436, 206] width 84 height 16
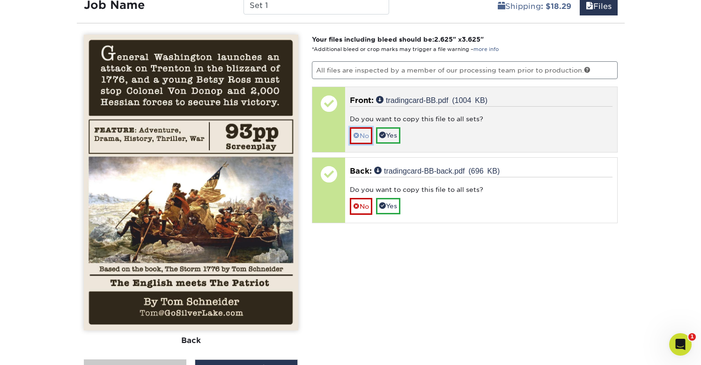
click at [365, 138] on link "No" at bounding box center [361, 135] width 22 height 16
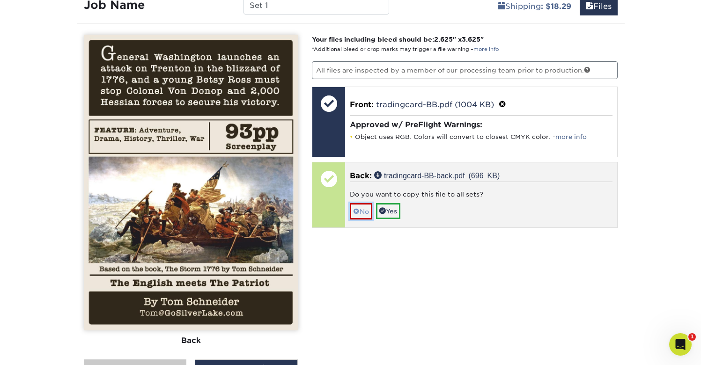
click at [368, 209] on link "No" at bounding box center [361, 211] width 22 height 16
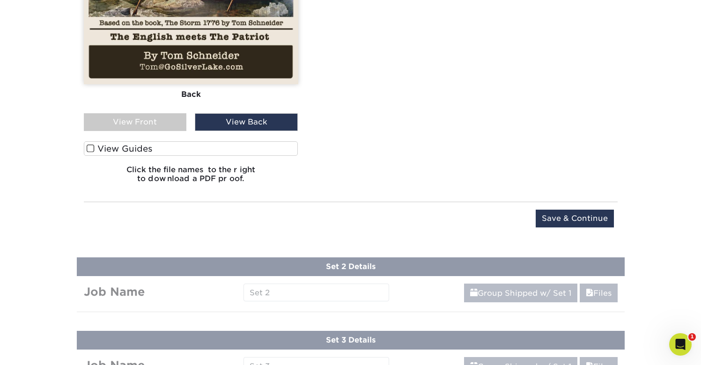
scroll to position [802, 0]
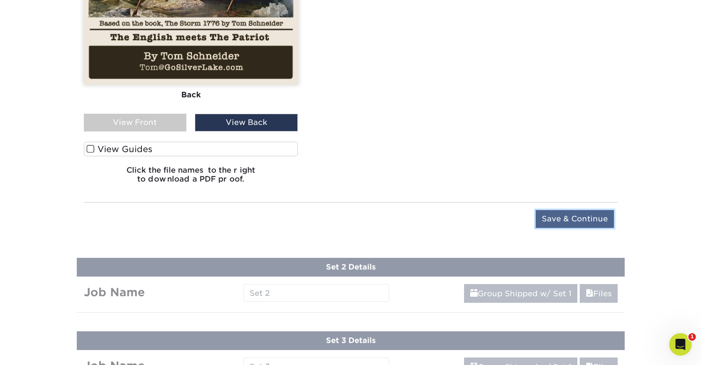
click at [570, 213] on input "Save & Continue" at bounding box center [574, 219] width 78 height 18
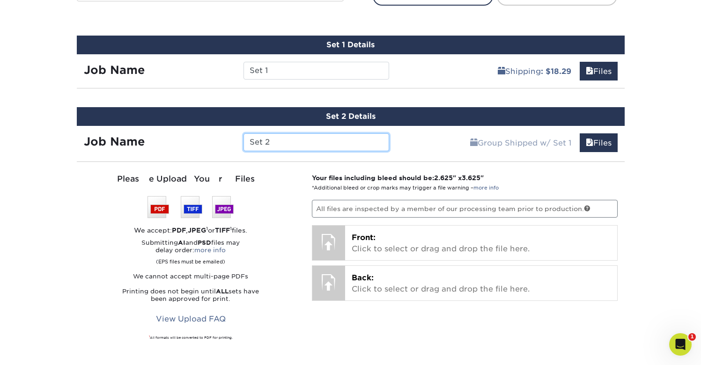
scroll to position [497, 0]
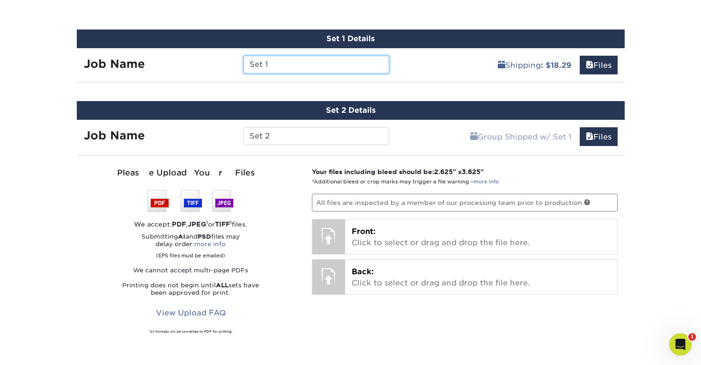
click at [257, 63] on input "Set 1" at bounding box center [316, 65] width 146 height 18
click at [274, 66] on input "Set 1" at bounding box center [316, 65] width 146 height 18
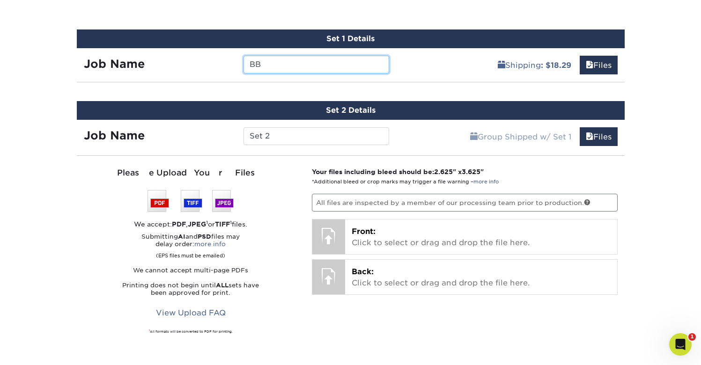
type input "BB"
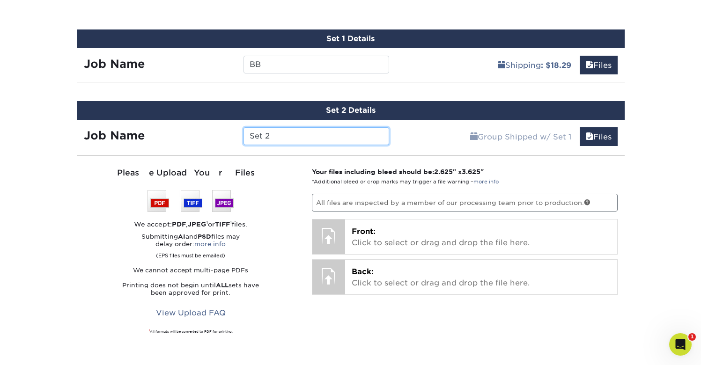
click at [264, 135] on input "Set 2" at bounding box center [316, 136] width 146 height 18
click at [369, 134] on input "BM" at bounding box center [316, 136] width 146 height 18
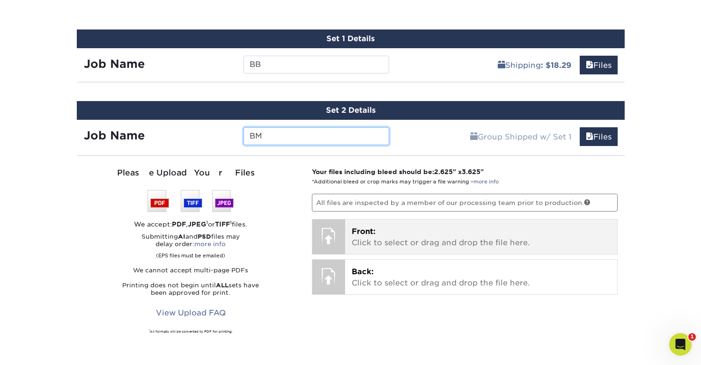
type input "BM"
click at [335, 228] on div at bounding box center [328, 236] width 33 height 33
click at [394, 242] on p "Front: Click to select or drag and drop the file here." at bounding box center [481, 237] width 259 height 22
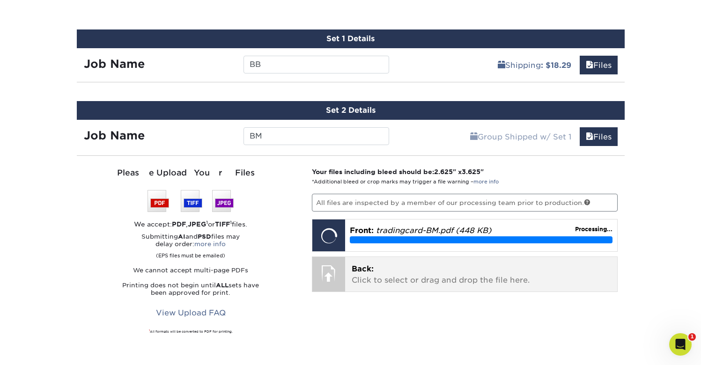
click at [333, 272] on div at bounding box center [328, 273] width 33 height 33
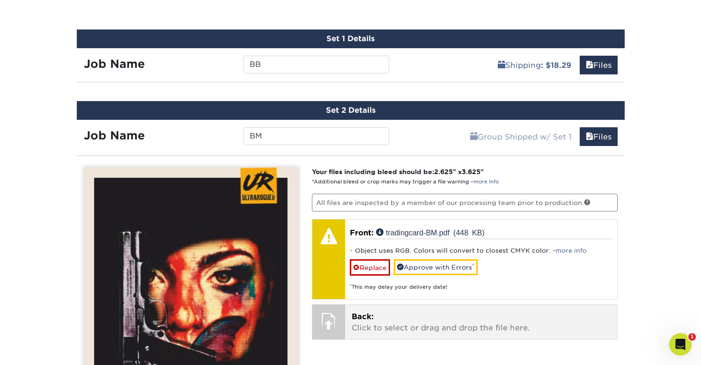
click at [383, 321] on p "Back: Click to select or drag and drop the file here." at bounding box center [481, 322] width 259 height 22
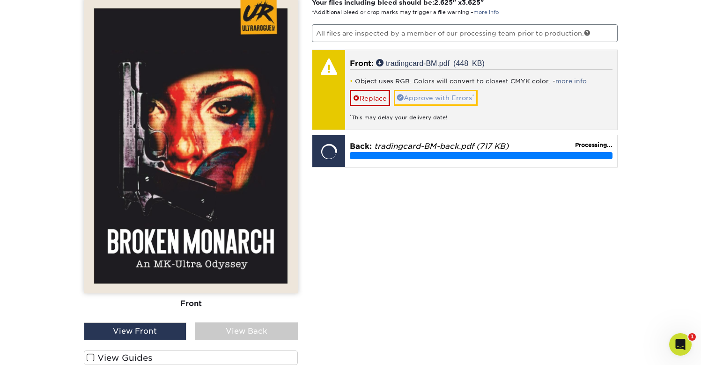
scroll to position [669, 0]
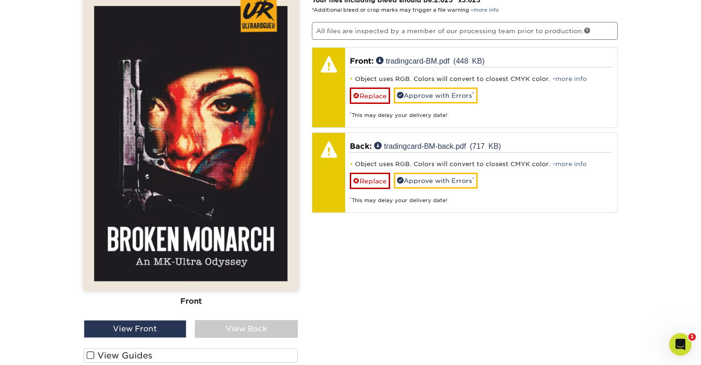
click at [256, 329] on div "View Back" at bounding box center [246, 329] width 103 height 18
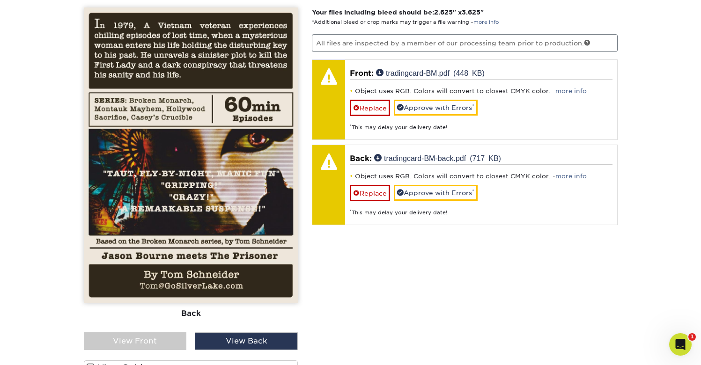
scroll to position [651, 0]
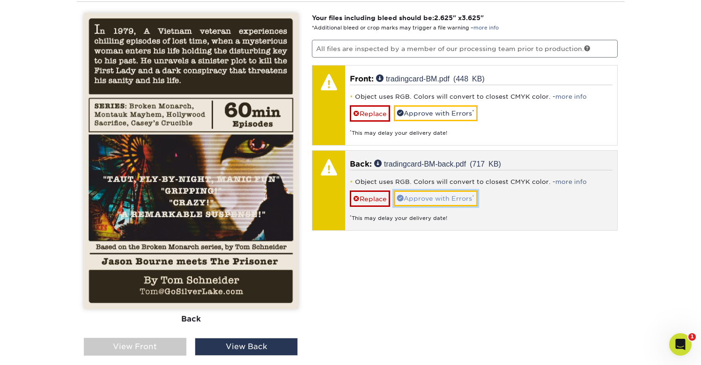
click at [445, 198] on link "Approve with Errors *" at bounding box center [436, 199] width 84 height 16
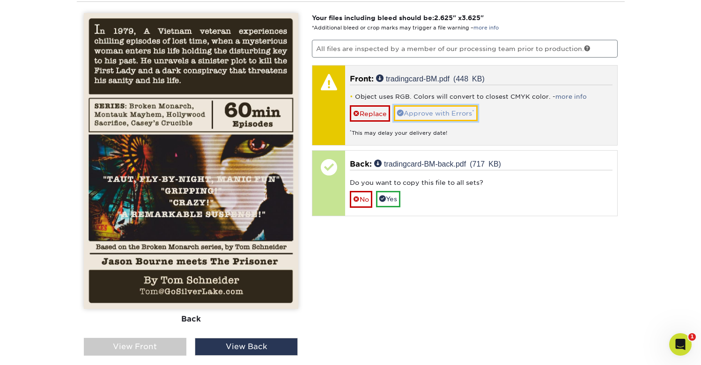
click at [465, 112] on link "Approve with Errors *" at bounding box center [436, 113] width 84 height 16
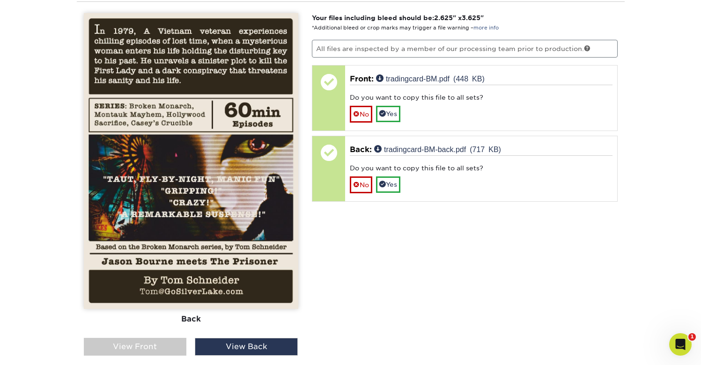
scroll to position [656, 0]
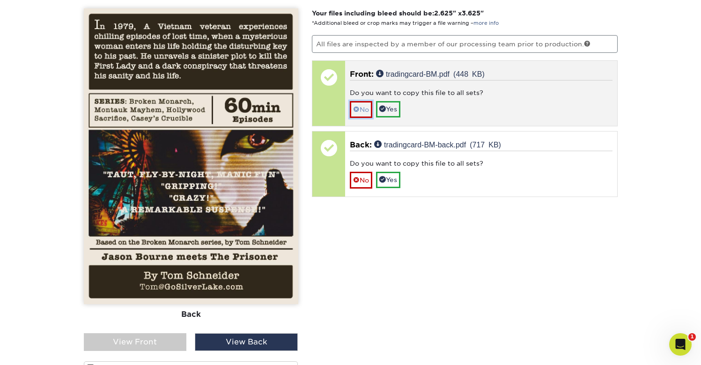
click at [367, 108] on link "No" at bounding box center [361, 109] width 22 height 16
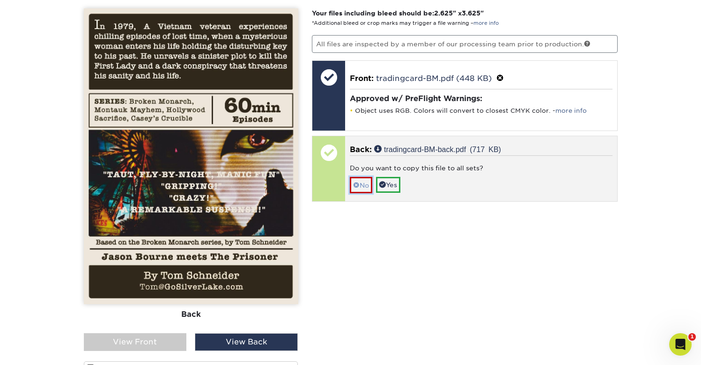
click at [363, 180] on link "No" at bounding box center [361, 185] width 22 height 16
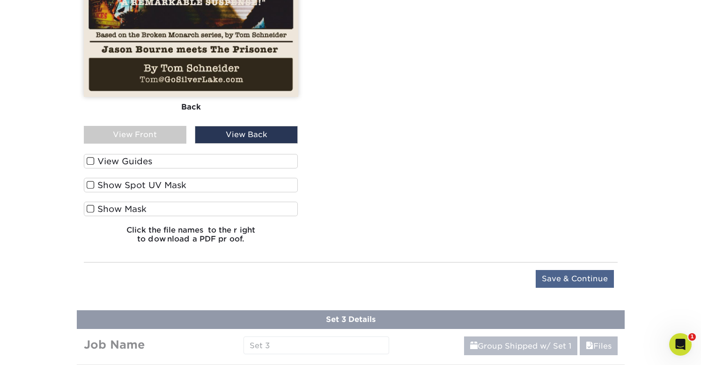
scroll to position [864, 0]
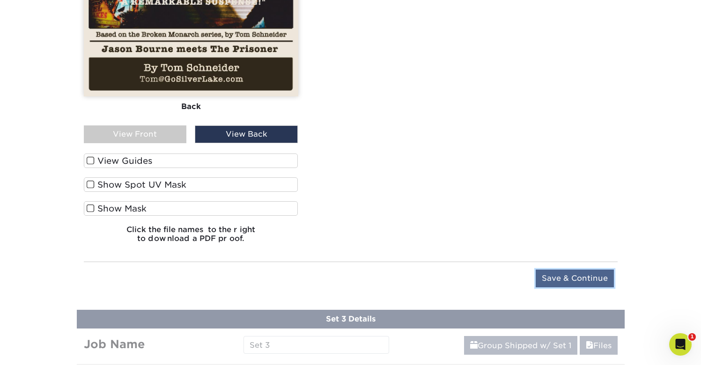
click at [573, 279] on input "Save & Continue" at bounding box center [574, 279] width 78 height 18
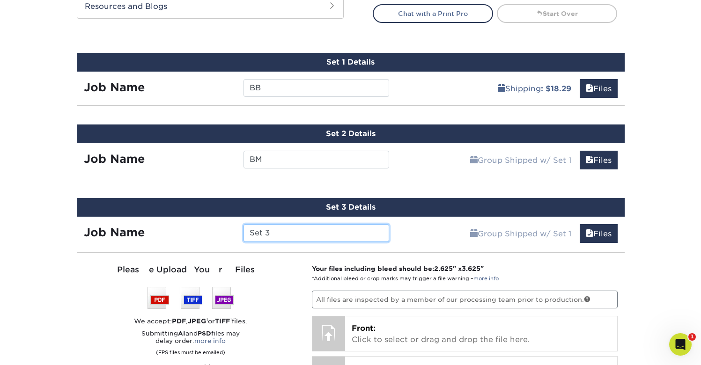
scroll to position [474, 0]
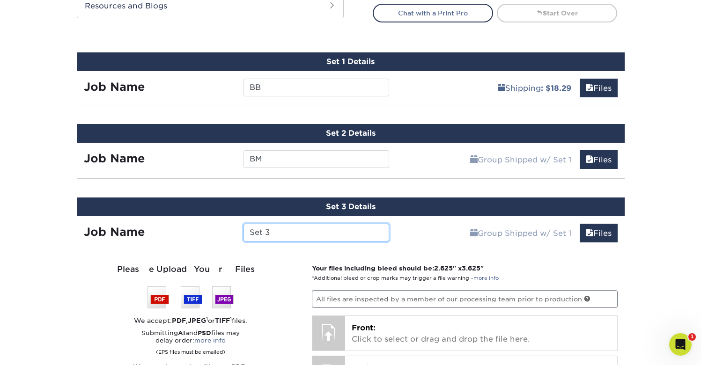
click at [258, 235] on input "Set 3" at bounding box center [316, 233] width 146 height 18
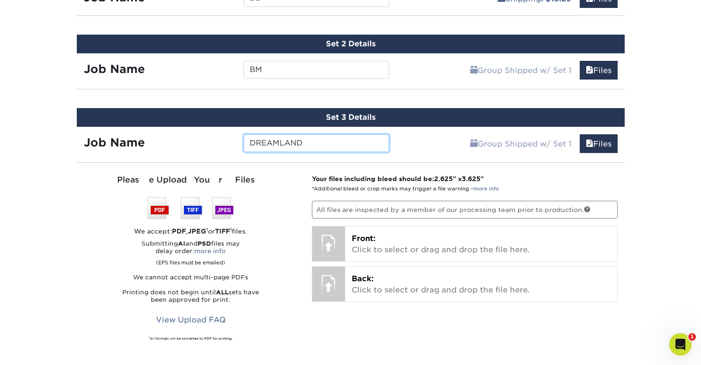
scroll to position [571, 0]
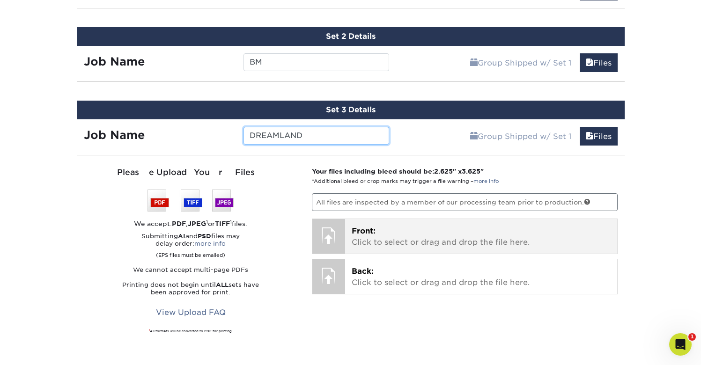
type input "DREAMLAND"
click at [346, 242] on div "Front: Click to select or drag and drop the file here. Choose file" at bounding box center [481, 236] width 272 height 35
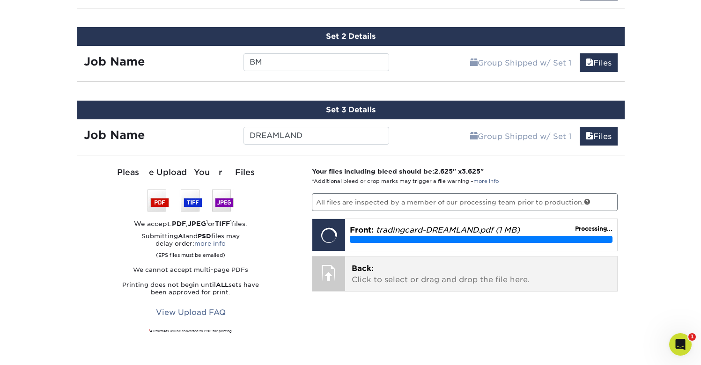
click at [373, 273] on p "Back: Click to select or drag and drop the file here." at bounding box center [481, 274] width 259 height 22
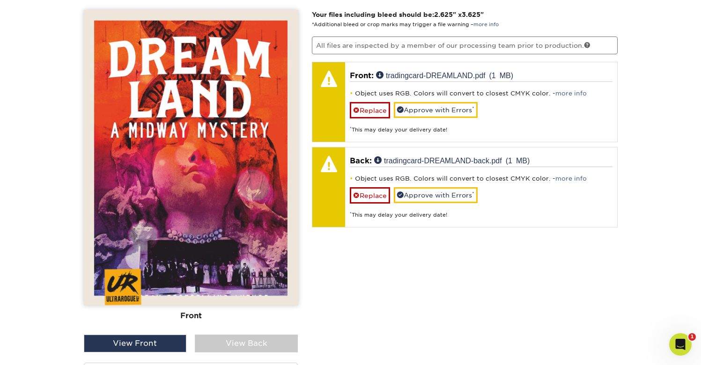
scroll to position [735, 0]
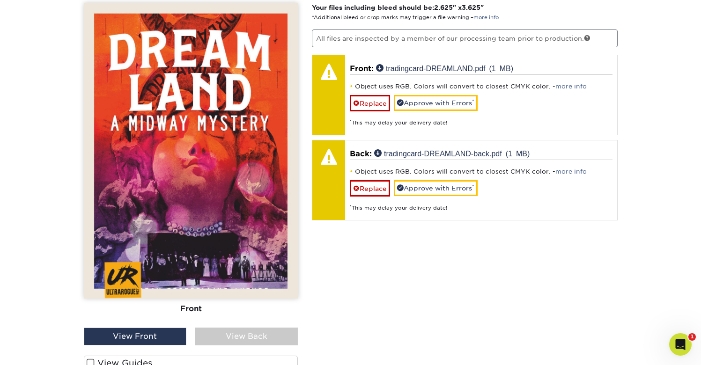
click at [250, 334] on div "View Back" at bounding box center [246, 337] width 103 height 18
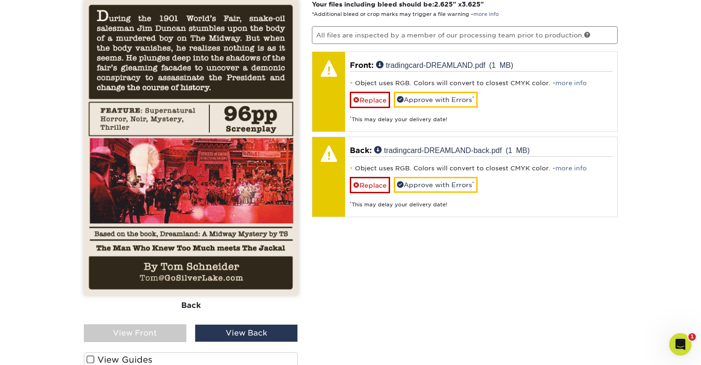
scroll to position [755, 0]
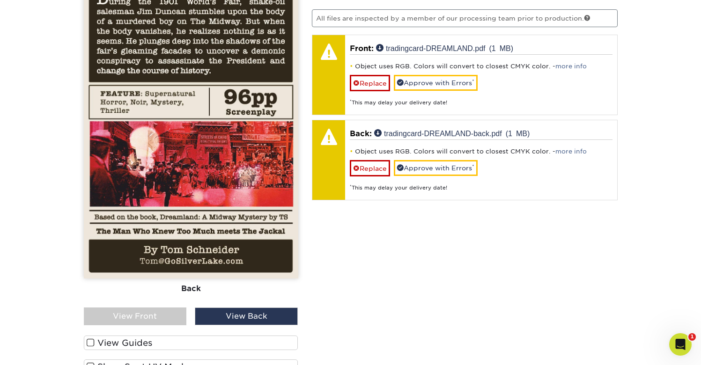
click at [174, 315] on div "View Front" at bounding box center [135, 317] width 103 height 18
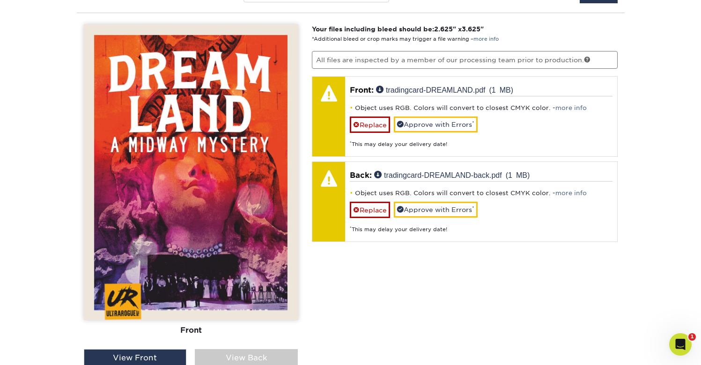
scroll to position [699, 0]
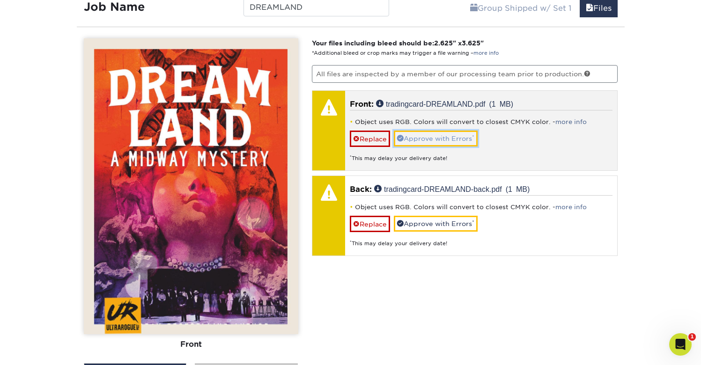
click at [433, 137] on link "Approve with Errors *" at bounding box center [436, 139] width 84 height 16
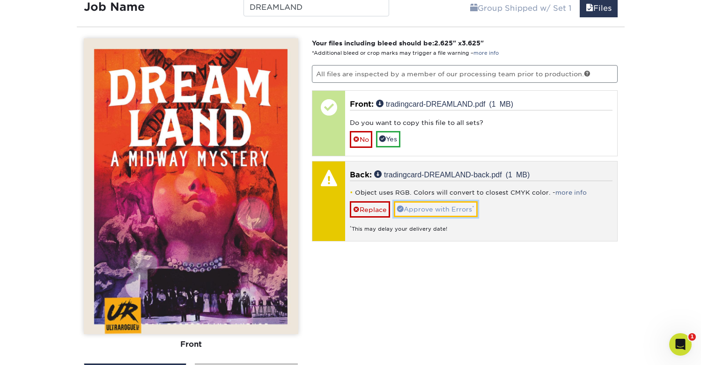
click at [425, 206] on link "Approve with Errors *" at bounding box center [436, 209] width 84 height 16
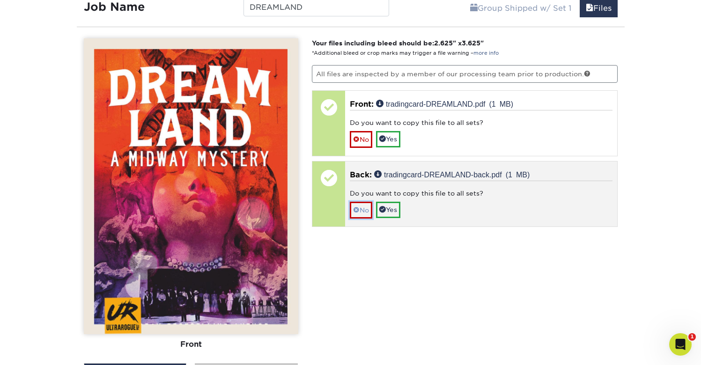
click at [361, 209] on link "No" at bounding box center [361, 210] width 22 height 16
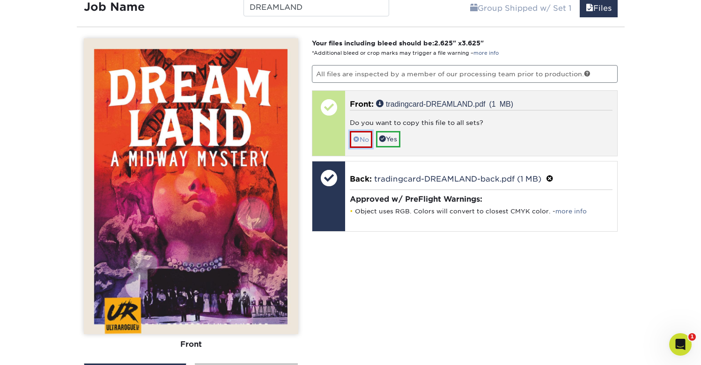
click at [364, 137] on link "No" at bounding box center [361, 139] width 22 height 16
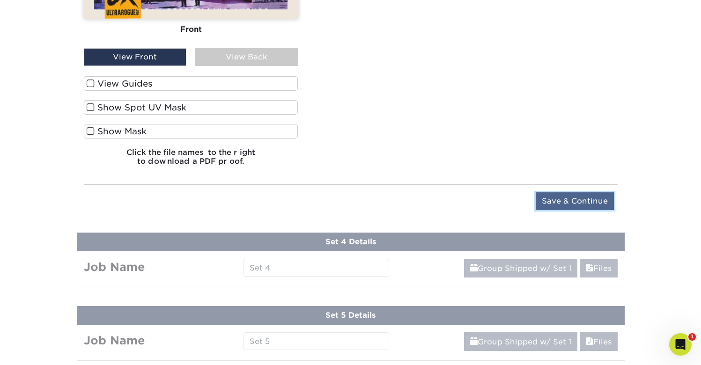
click at [558, 196] on input "Save & Continue" at bounding box center [574, 201] width 78 height 18
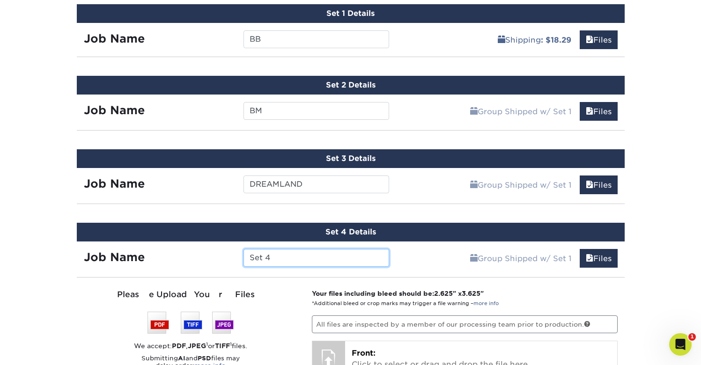
scroll to position [523, 0]
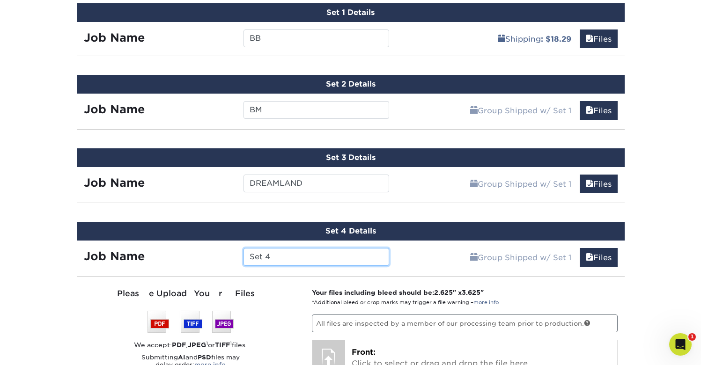
click at [261, 255] on input "Set 4" at bounding box center [316, 257] width 146 height 18
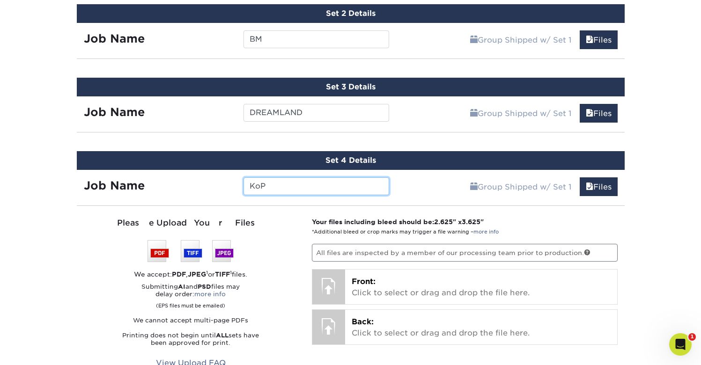
scroll to position [602, 0]
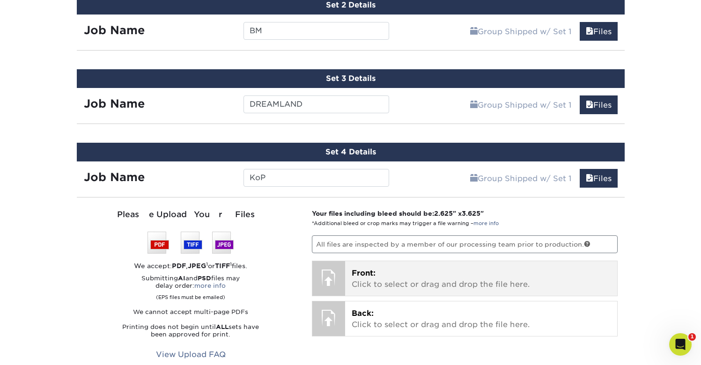
click at [380, 282] on p "Front: Click to select or drag and drop the file here." at bounding box center [481, 279] width 259 height 22
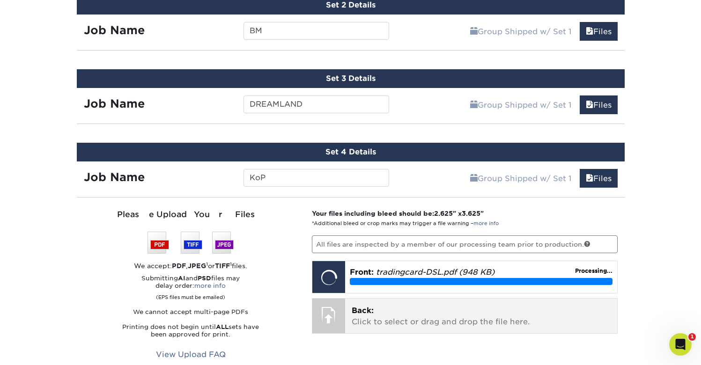
click at [345, 315] on div "Back: Click to select or drag and drop the file here. Choose file" at bounding box center [481, 316] width 272 height 35
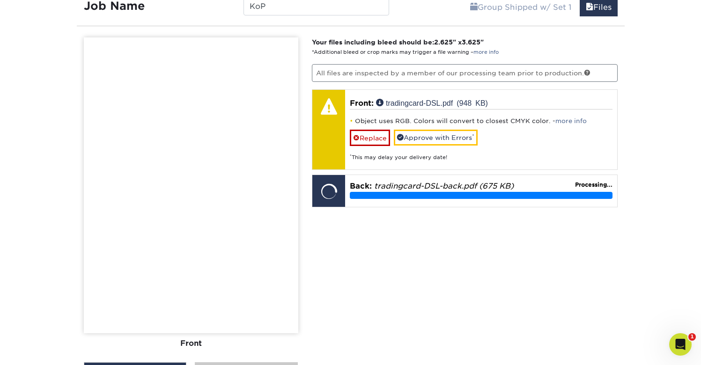
scroll to position [772, 0]
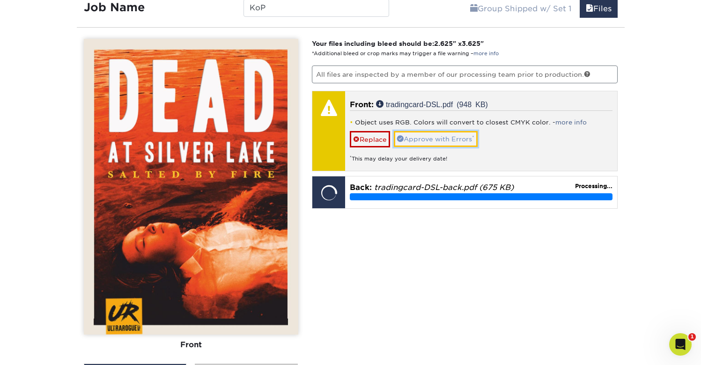
click at [428, 137] on link "Approve with Errors *" at bounding box center [436, 139] width 84 height 16
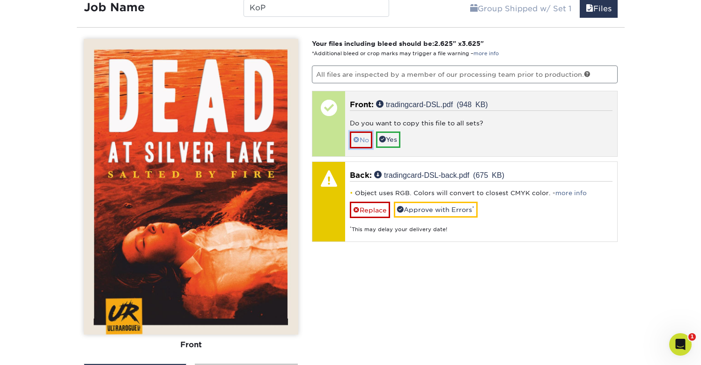
click at [364, 136] on link "No" at bounding box center [361, 140] width 22 height 16
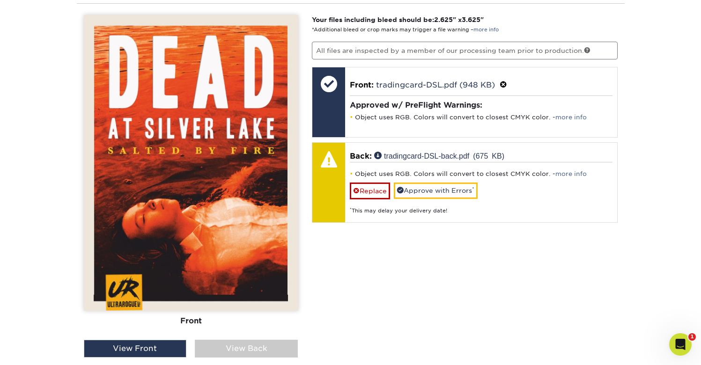
scroll to position [809, 0]
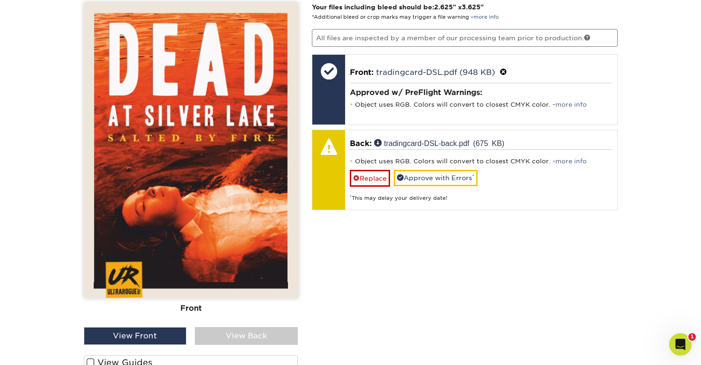
click at [231, 333] on div "View Back" at bounding box center [246, 336] width 103 height 18
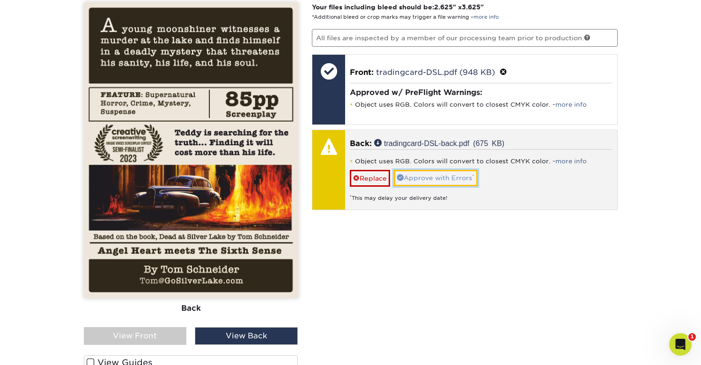
click at [421, 178] on link "Approve with Errors *" at bounding box center [436, 178] width 84 height 16
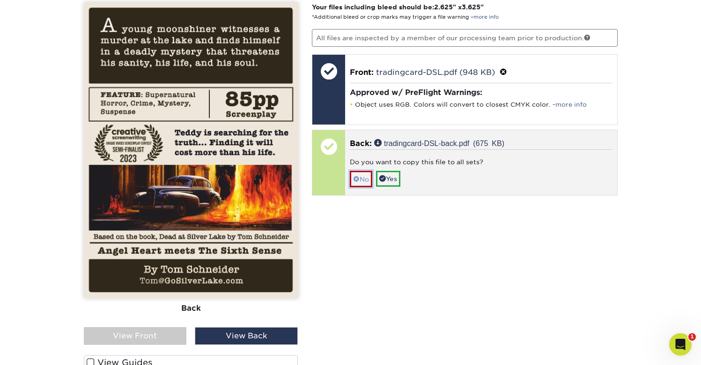
click at [360, 179] on link "No" at bounding box center [361, 179] width 22 height 16
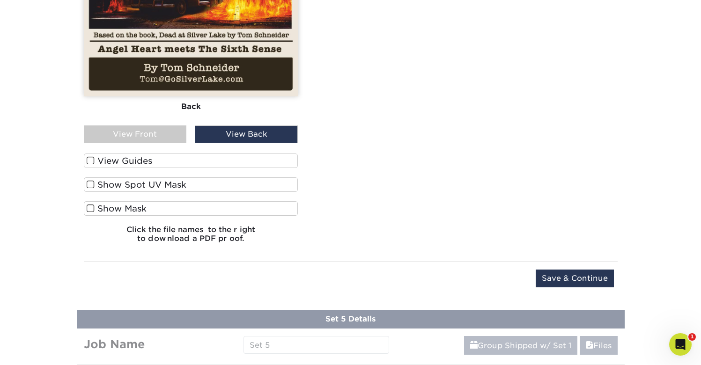
scroll to position [1016, 0]
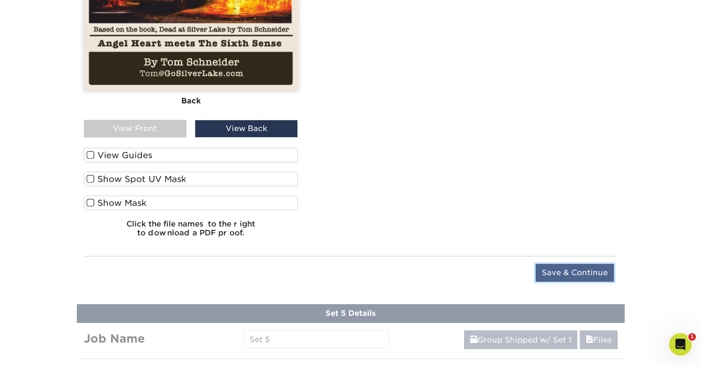
click at [551, 271] on input "Save & Continue" at bounding box center [574, 273] width 78 height 18
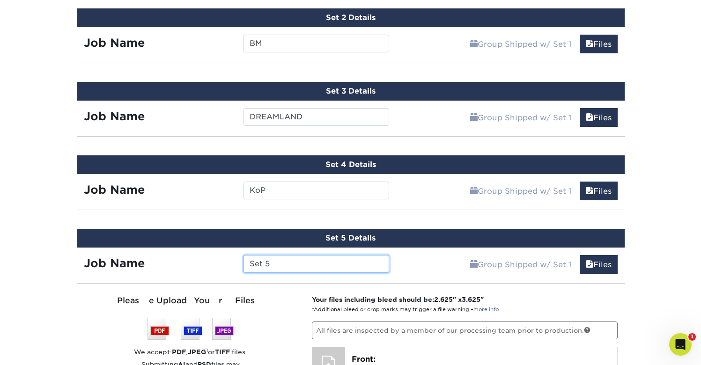
scroll to position [585, 0]
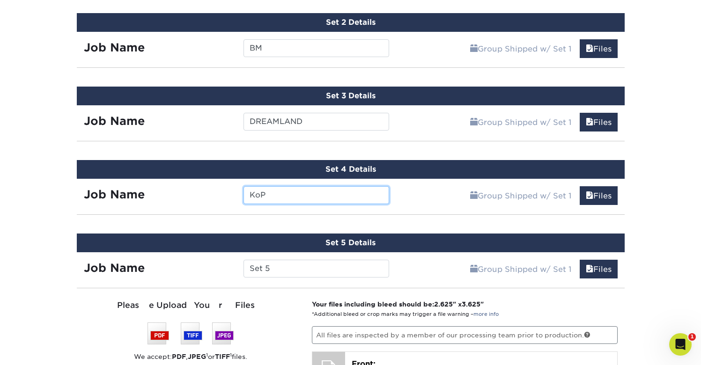
click at [294, 193] on input "KoP" at bounding box center [316, 195] width 146 height 18
click at [316, 201] on input "KoP" at bounding box center [316, 195] width 146 height 18
click at [243, 194] on input "KoP" at bounding box center [316, 195] width 146 height 18
click at [249, 195] on input "KoP" at bounding box center [316, 195] width 146 height 18
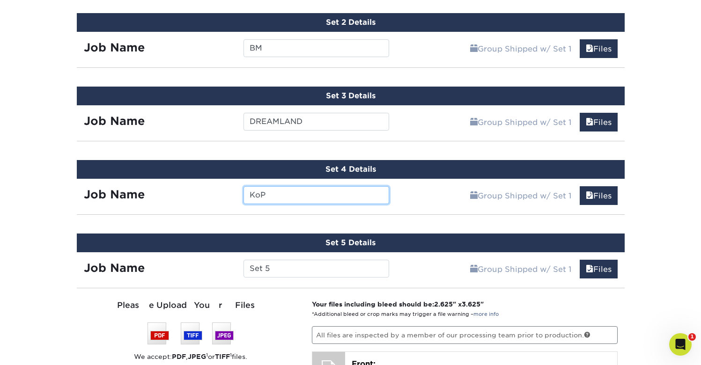
click at [249, 195] on input "KoP" at bounding box center [316, 195] width 146 height 18
type input "DSL"
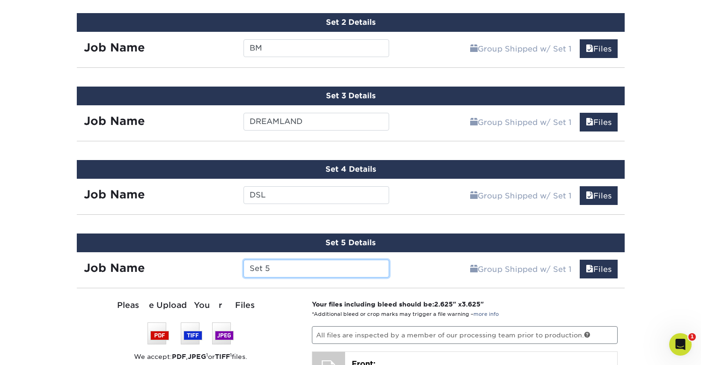
click at [270, 266] on input "Set 5" at bounding box center [316, 269] width 146 height 18
click at [271, 267] on input "Set 5" at bounding box center [316, 269] width 146 height 18
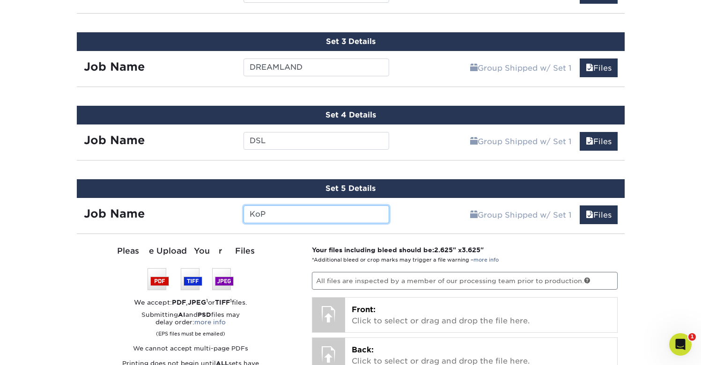
scroll to position [659, 0]
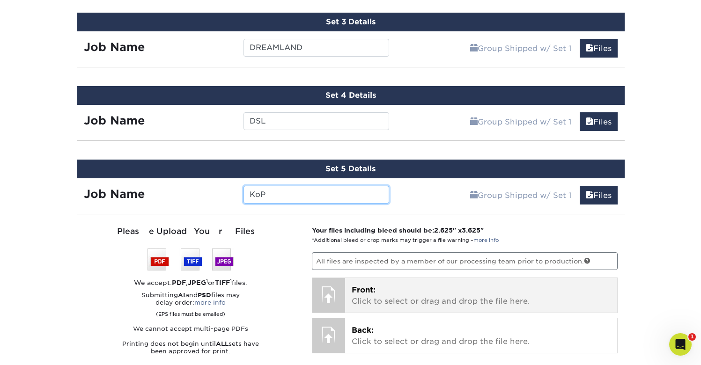
type input "KoP"
click at [355, 293] on span "Front:" at bounding box center [364, 290] width 24 height 9
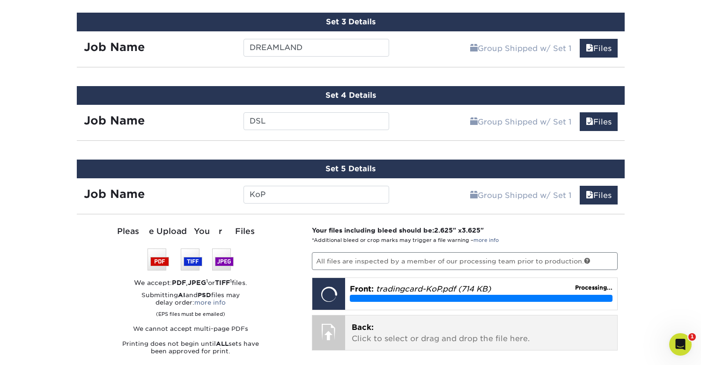
click at [388, 334] on p "Back: Click to select or drag and drop the file here." at bounding box center [481, 333] width 259 height 22
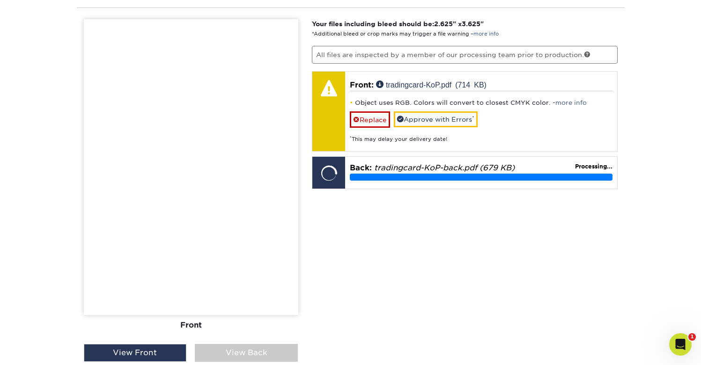
scroll to position [872, 0]
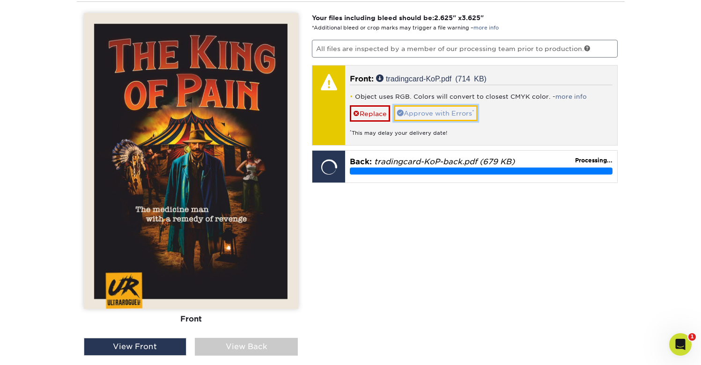
click at [414, 110] on link "Approve with Errors *" at bounding box center [436, 113] width 84 height 16
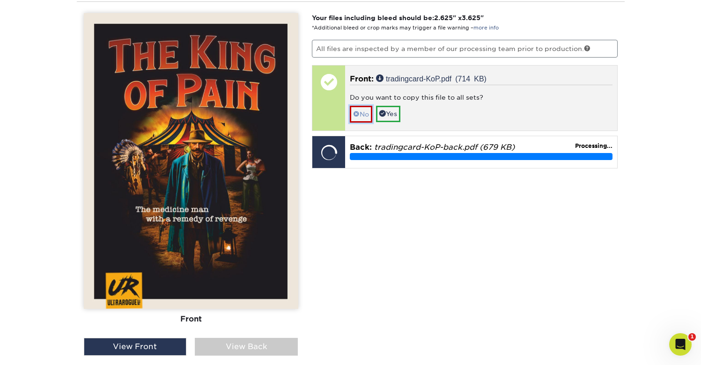
click at [367, 112] on link "No" at bounding box center [361, 114] width 22 height 16
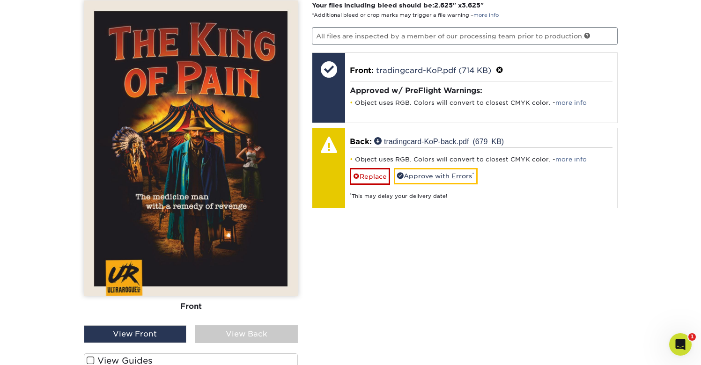
scroll to position [887, 0]
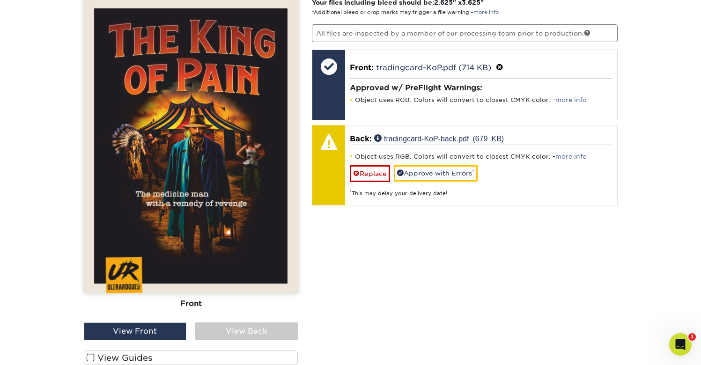
click at [257, 326] on div "View Back" at bounding box center [246, 332] width 103 height 18
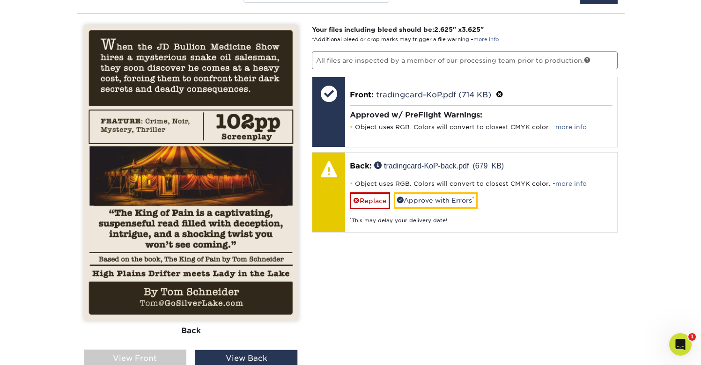
scroll to position [851, 0]
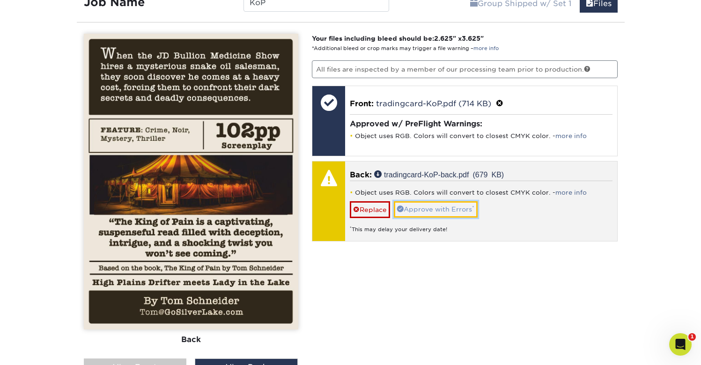
click at [439, 205] on link "Approve with Errors *" at bounding box center [436, 209] width 84 height 16
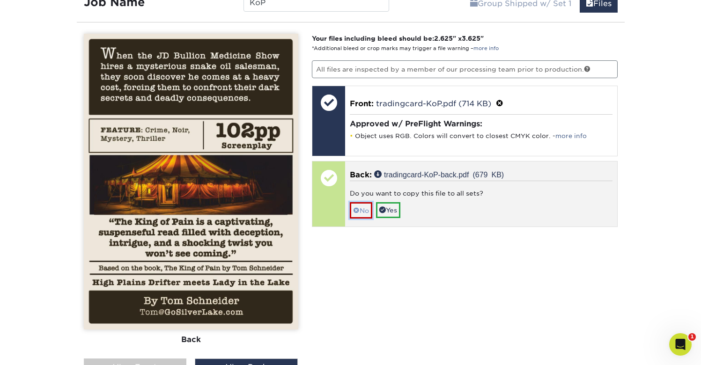
click at [366, 211] on link "No" at bounding box center [361, 210] width 22 height 16
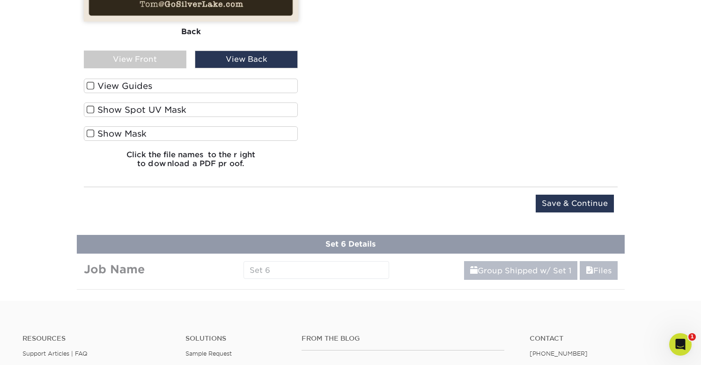
scroll to position [1168, 0]
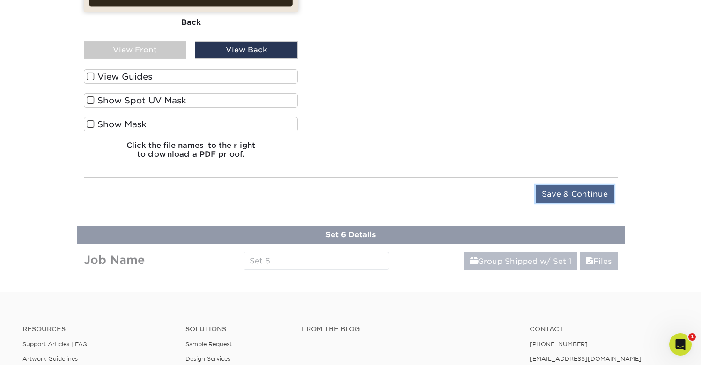
click at [555, 191] on input "Save & Continue" at bounding box center [574, 194] width 78 height 18
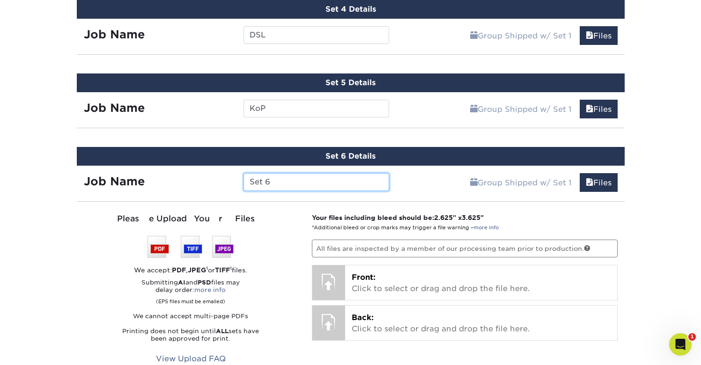
scroll to position [748, 0]
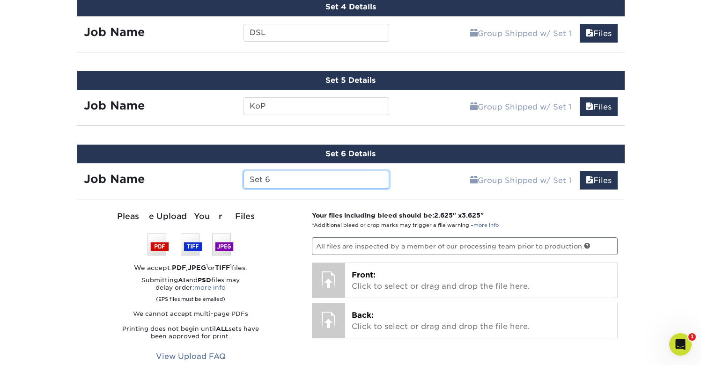
click at [270, 177] on input "Set 6" at bounding box center [316, 180] width 146 height 18
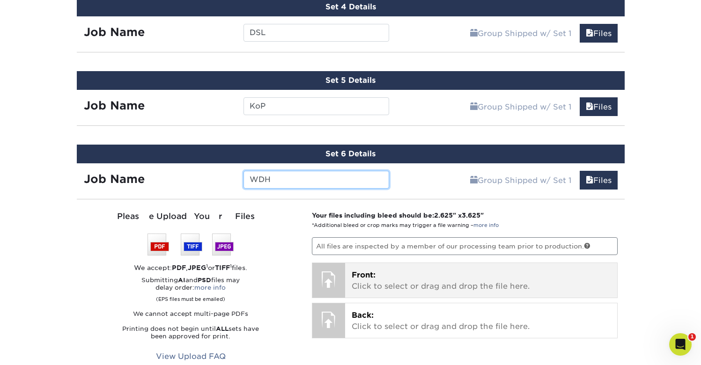
type input "WDH"
click at [368, 280] on p "Front: Click to select or drag and drop the file here." at bounding box center [481, 281] width 259 height 22
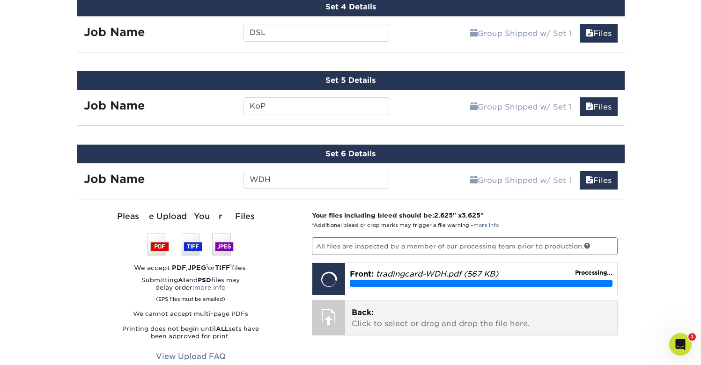
click at [361, 318] on p "Back: Click to select or drag and drop the file here." at bounding box center [481, 318] width 259 height 22
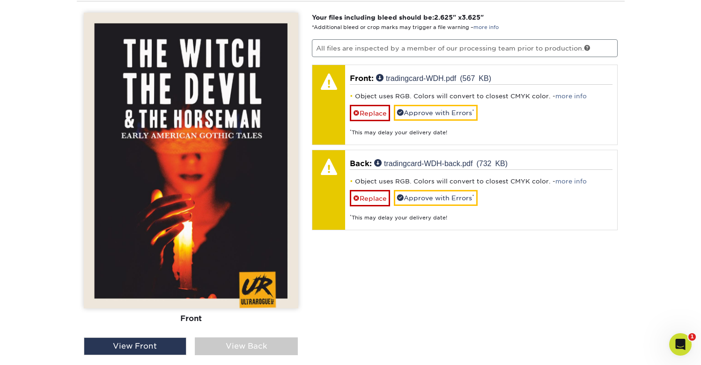
scroll to position [949, 0]
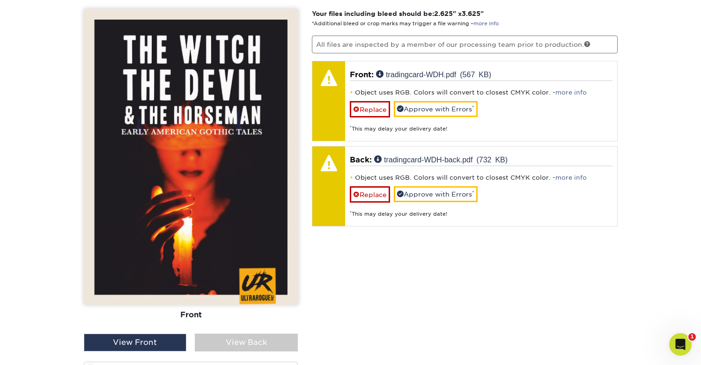
click at [262, 339] on div "View Back" at bounding box center [246, 343] width 103 height 18
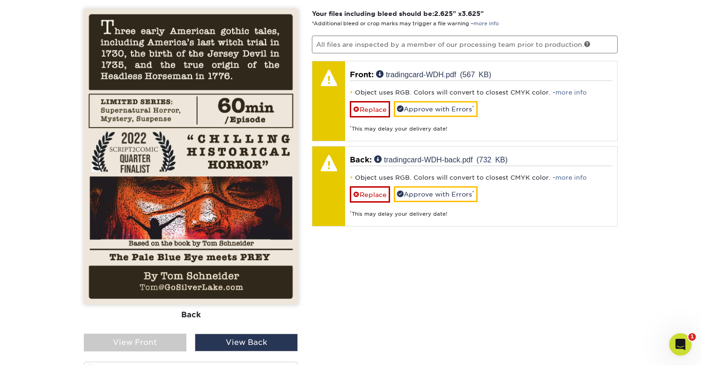
click at [167, 342] on div "View Front" at bounding box center [135, 343] width 103 height 18
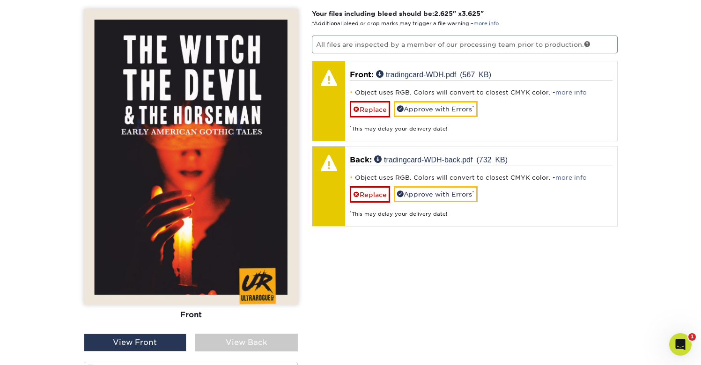
click at [235, 338] on div "View Back" at bounding box center [246, 343] width 103 height 18
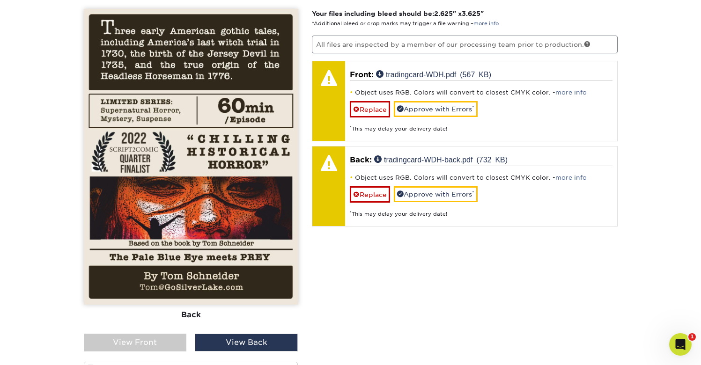
click at [150, 341] on div "View Front" at bounding box center [135, 343] width 103 height 18
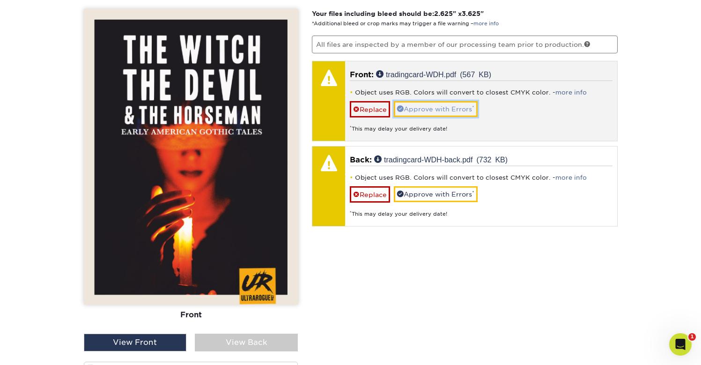
click at [450, 106] on link "Approve with Errors *" at bounding box center [436, 109] width 84 height 16
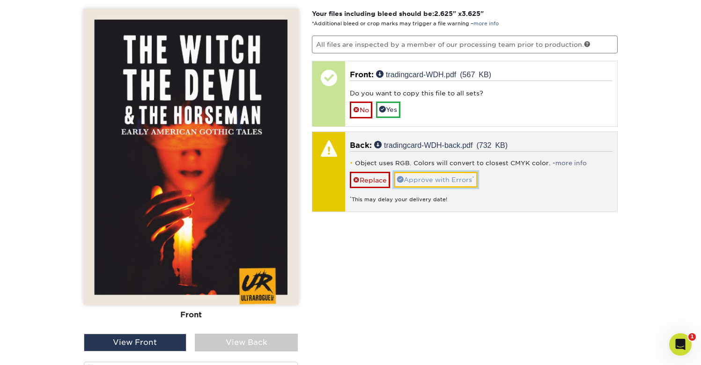
click at [440, 172] on link "Approve with Errors *" at bounding box center [436, 180] width 84 height 16
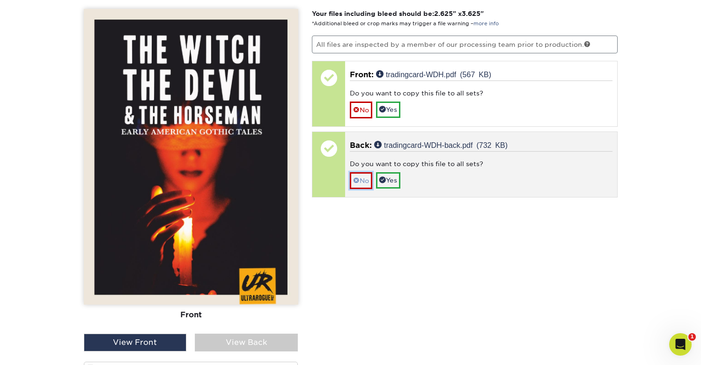
click at [361, 182] on link "No" at bounding box center [361, 180] width 22 height 16
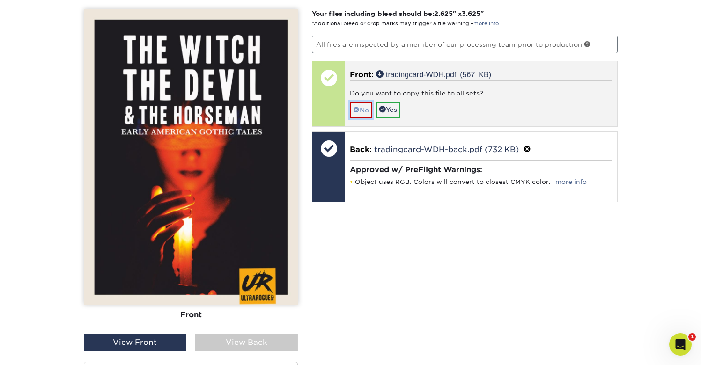
click at [364, 112] on link "No" at bounding box center [361, 110] width 22 height 16
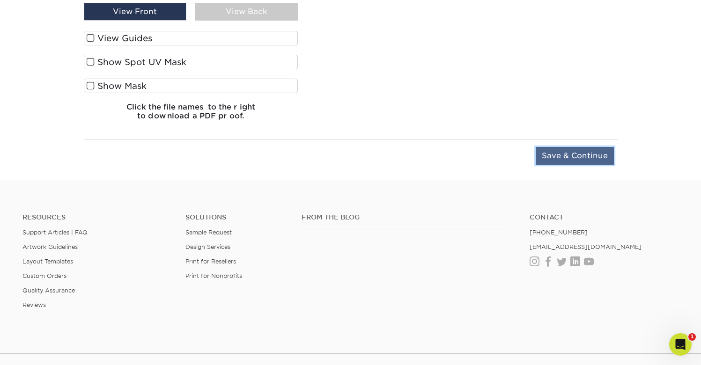
click at [590, 156] on input "Save & Continue" at bounding box center [574, 156] width 78 height 18
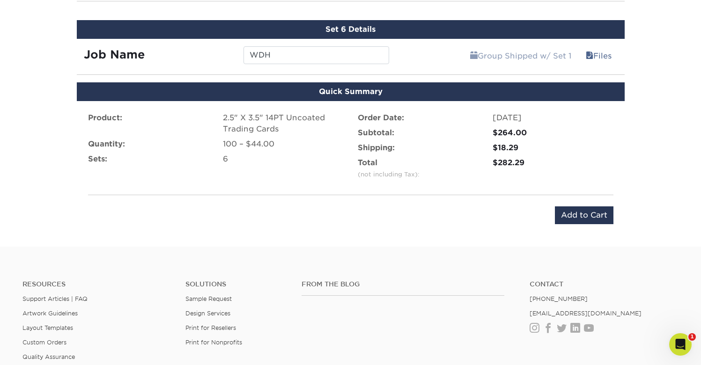
scroll to position [886, 0]
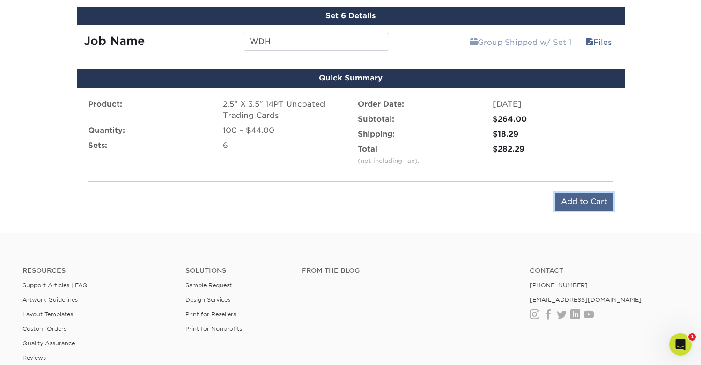
click at [576, 200] on input "Add to Cart" at bounding box center [584, 202] width 59 height 18
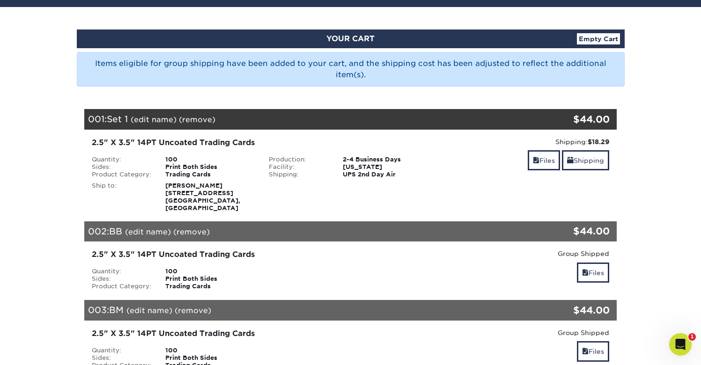
scroll to position [77, 0]
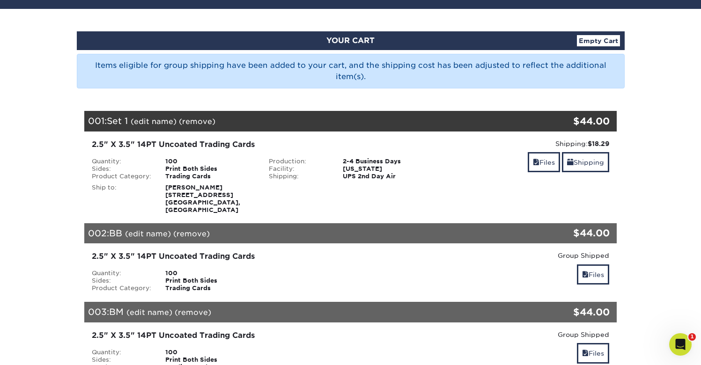
click at [192, 121] on link "(remove)" at bounding box center [197, 121] width 37 height 9
click at [374, 124] on link "Yes" at bounding box center [370, 121] width 13 height 9
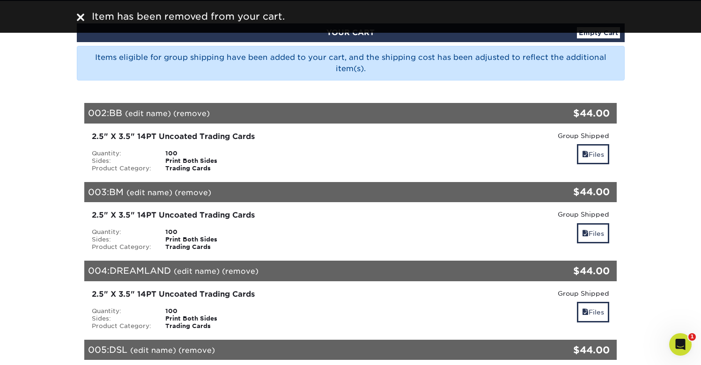
scroll to position [92, 0]
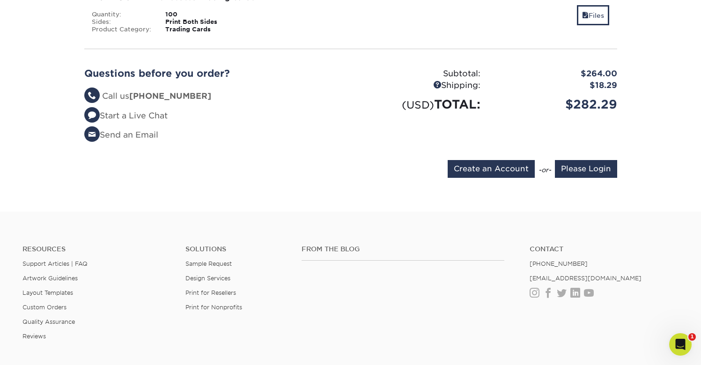
scroll to position [656, 0]
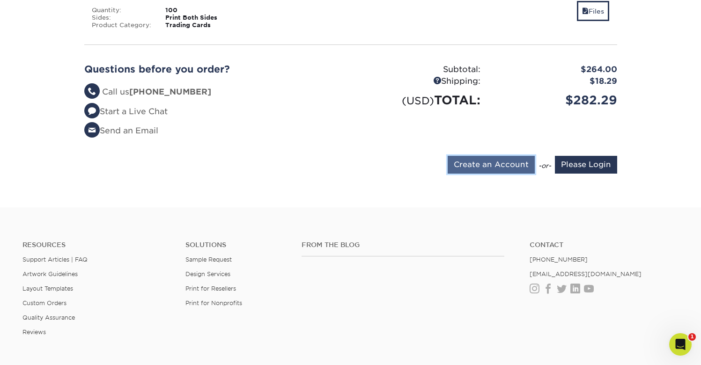
click at [482, 156] on input "Create an Account" at bounding box center [490, 165] width 87 height 18
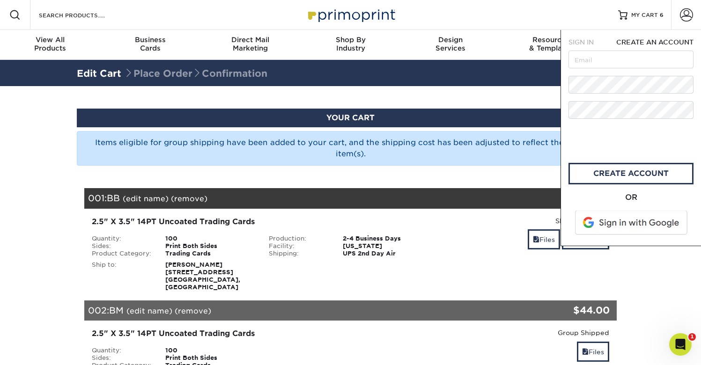
scroll to position [0, 0]
click at [606, 59] on input "text" at bounding box center [630, 60] width 125 height 18
type input "tom@gosilverlake.com"
click at [627, 174] on link "create account" at bounding box center [630, 174] width 125 height 22
click at [620, 228] on span at bounding box center [631, 223] width 119 height 24
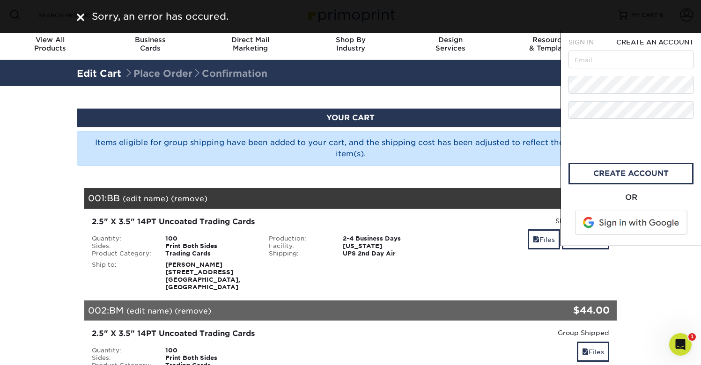
click at [78, 22] on div at bounding box center [80, 16] width 7 height 14
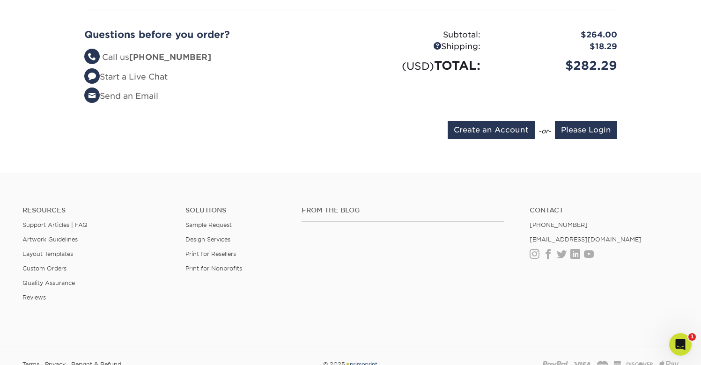
scroll to position [682, 0]
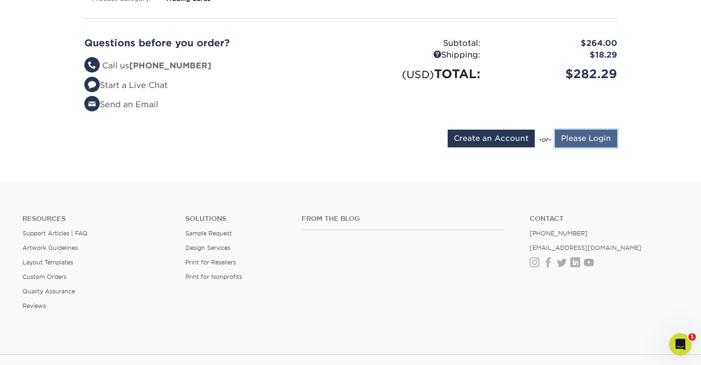
click at [590, 132] on input "Please Login" at bounding box center [586, 139] width 62 height 18
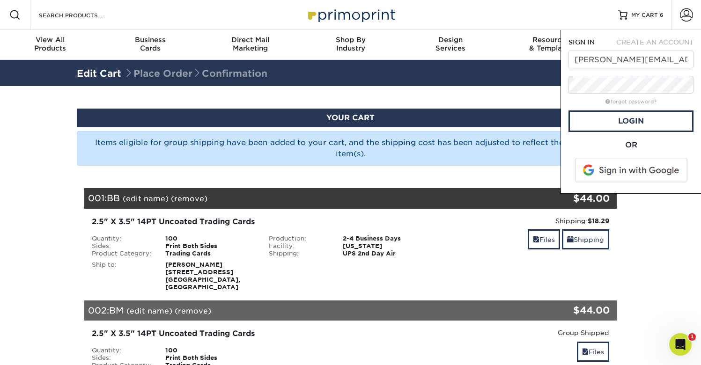
scroll to position [0, 0]
click at [622, 118] on link "Login" at bounding box center [630, 121] width 125 height 22
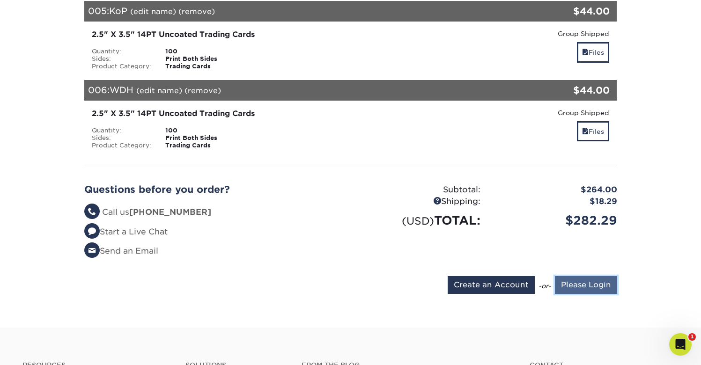
click at [578, 276] on input "Please Login" at bounding box center [586, 285] width 62 height 18
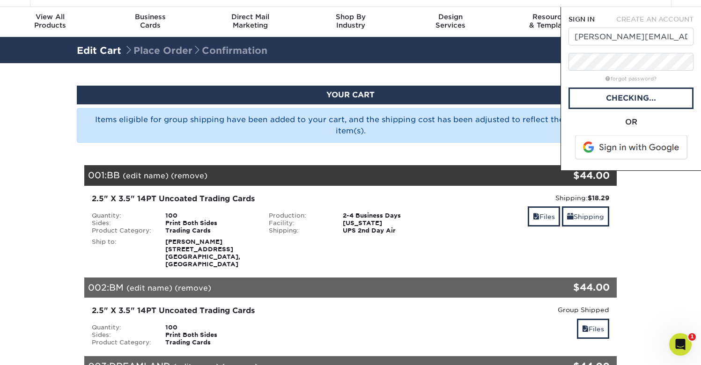
scroll to position [17, 0]
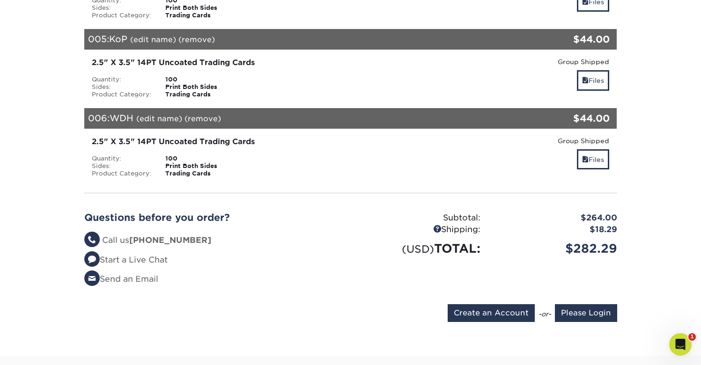
scroll to position [635, 0]
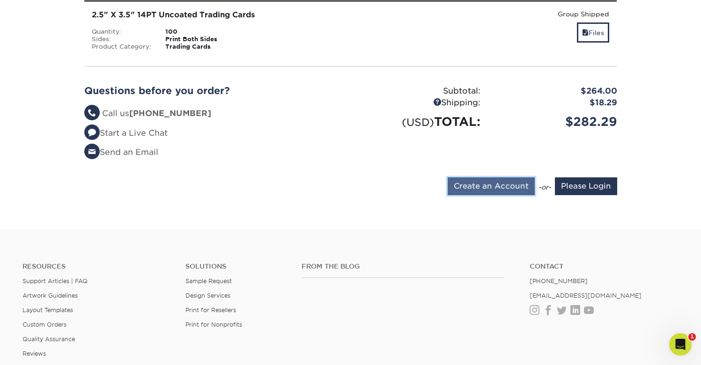
click at [505, 177] on input "Create an Account" at bounding box center [490, 186] width 87 height 18
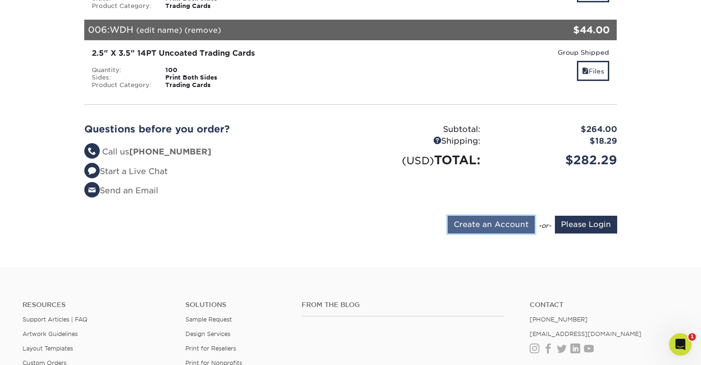
type input "tom@gosilverlake.com"
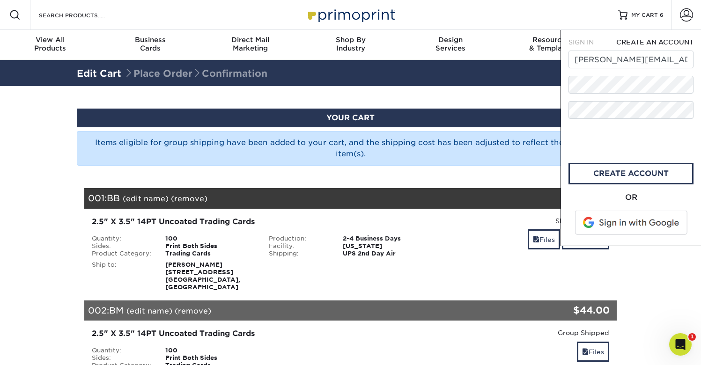
scroll to position [0, 0]
click at [638, 175] on link "CREATE ACCOUNT" at bounding box center [630, 174] width 125 height 22
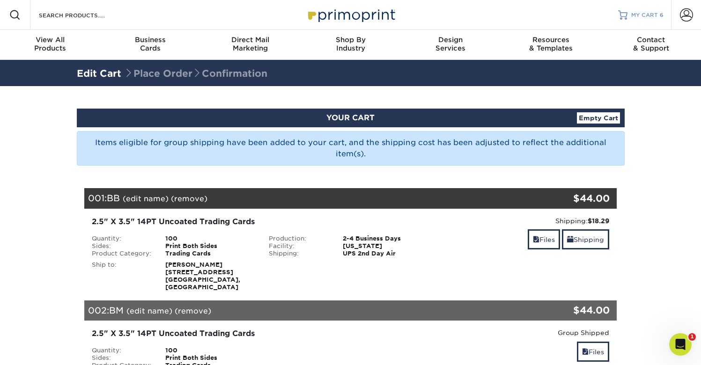
click at [638, 17] on span "MY CART" at bounding box center [644, 15] width 27 height 8
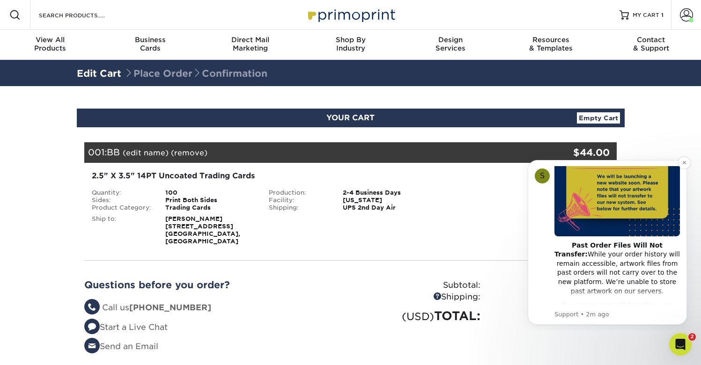
scroll to position [93, 0]
click at [665, 140] on section "YOUR CART Empty Cart Your Cart is Empty View Account Active Orders Order Histor…" at bounding box center [350, 254] width 701 height 337
click at [682, 163] on icon "Dismiss notification" at bounding box center [684, 162] width 5 height 5
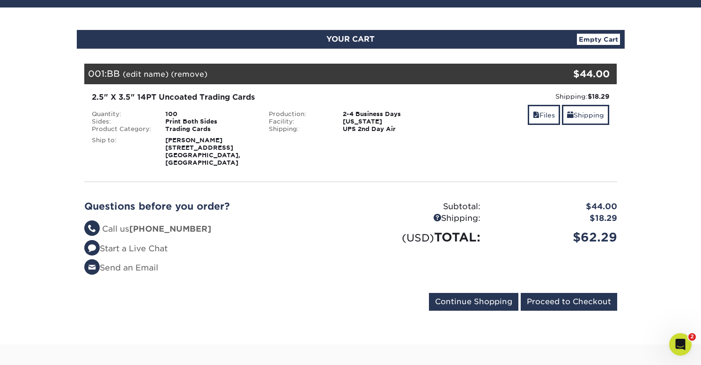
scroll to position [0, 0]
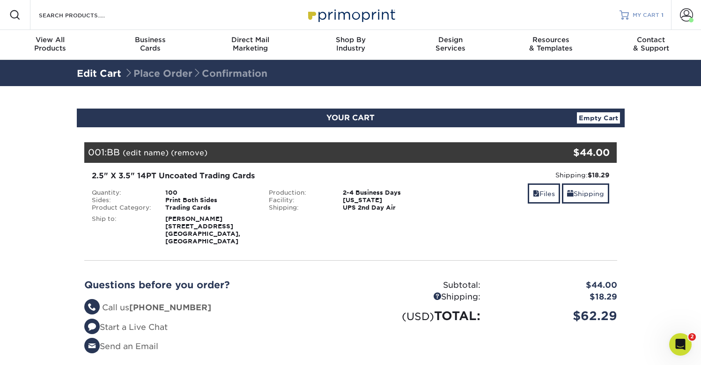
click at [645, 16] on span "MY CART" at bounding box center [645, 15] width 27 height 8
click at [681, 19] on span at bounding box center [686, 14] width 13 height 13
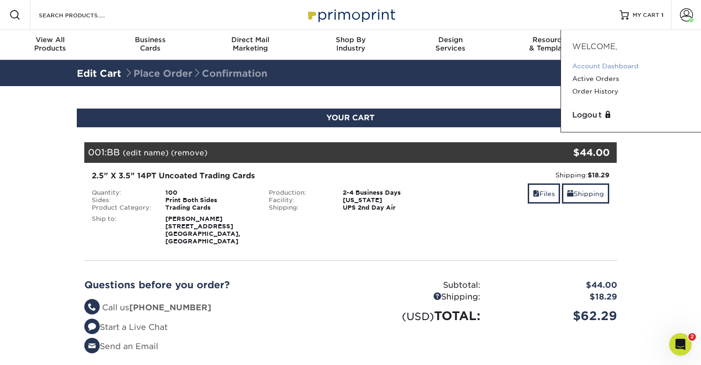
click at [591, 63] on link "Account Dashboard" at bounding box center [630, 66] width 117 height 13
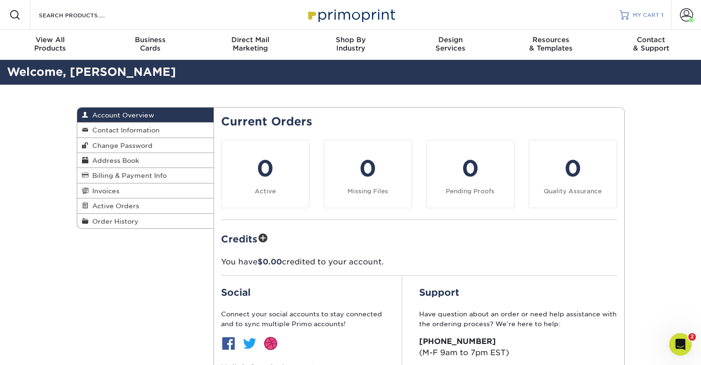
click at [642, 13] on span "MY CART" at bounding box center [645, 15] width 27 height 8
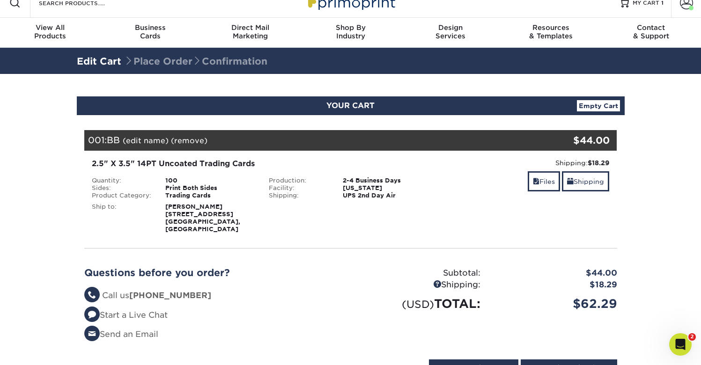
scroll to position [13, 0]
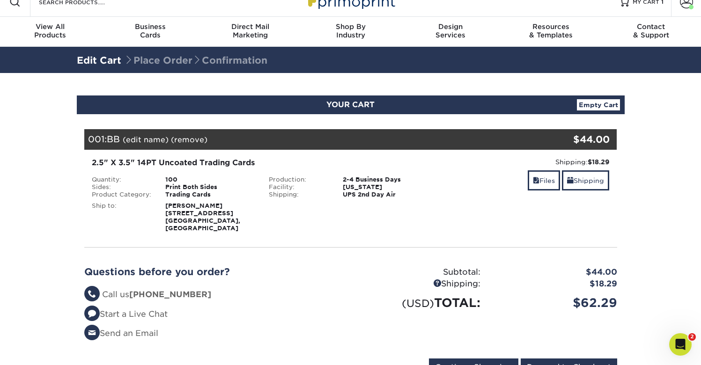
click at [186, 140] on link "(remove)" at bounding box center [189, 139] width 37 height 9
click at [366, 139] on link "Yes" at bounding box center [362, 139] width 13 height 9
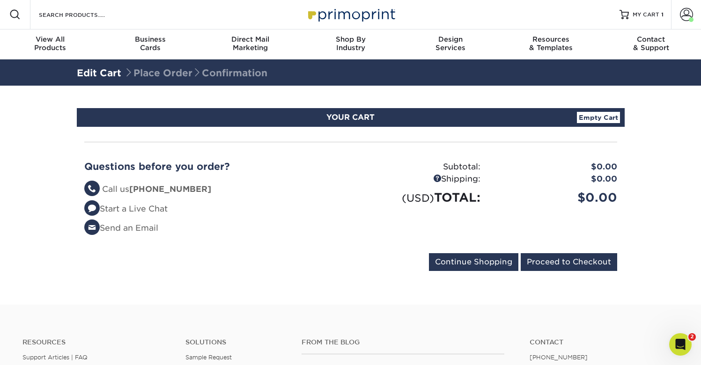
scroll to position [0, 0]
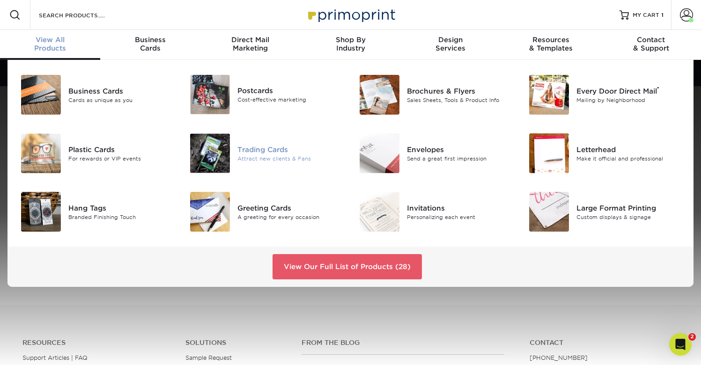
click at [280, 152] on div "Trading Cards" at bounding box center [290, 149] width 106 height 10
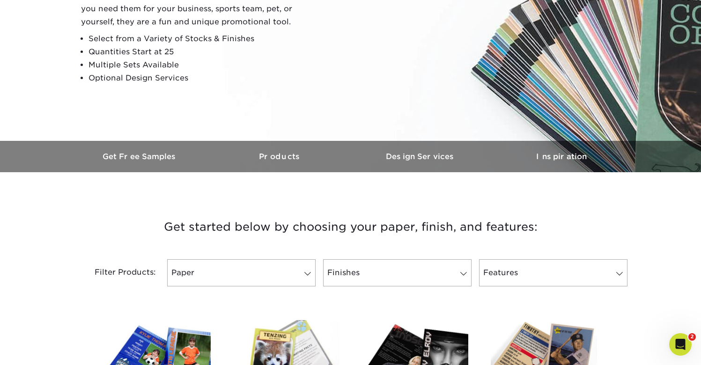
scroll to position [335, 0]
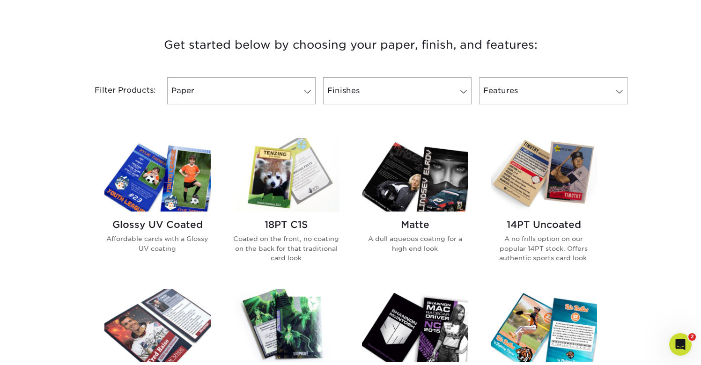
click at [530, 191] on img at bounding box center [544, 174] width 106 height 73
